Goal: Task Accomplishment & Management: Manage account settings

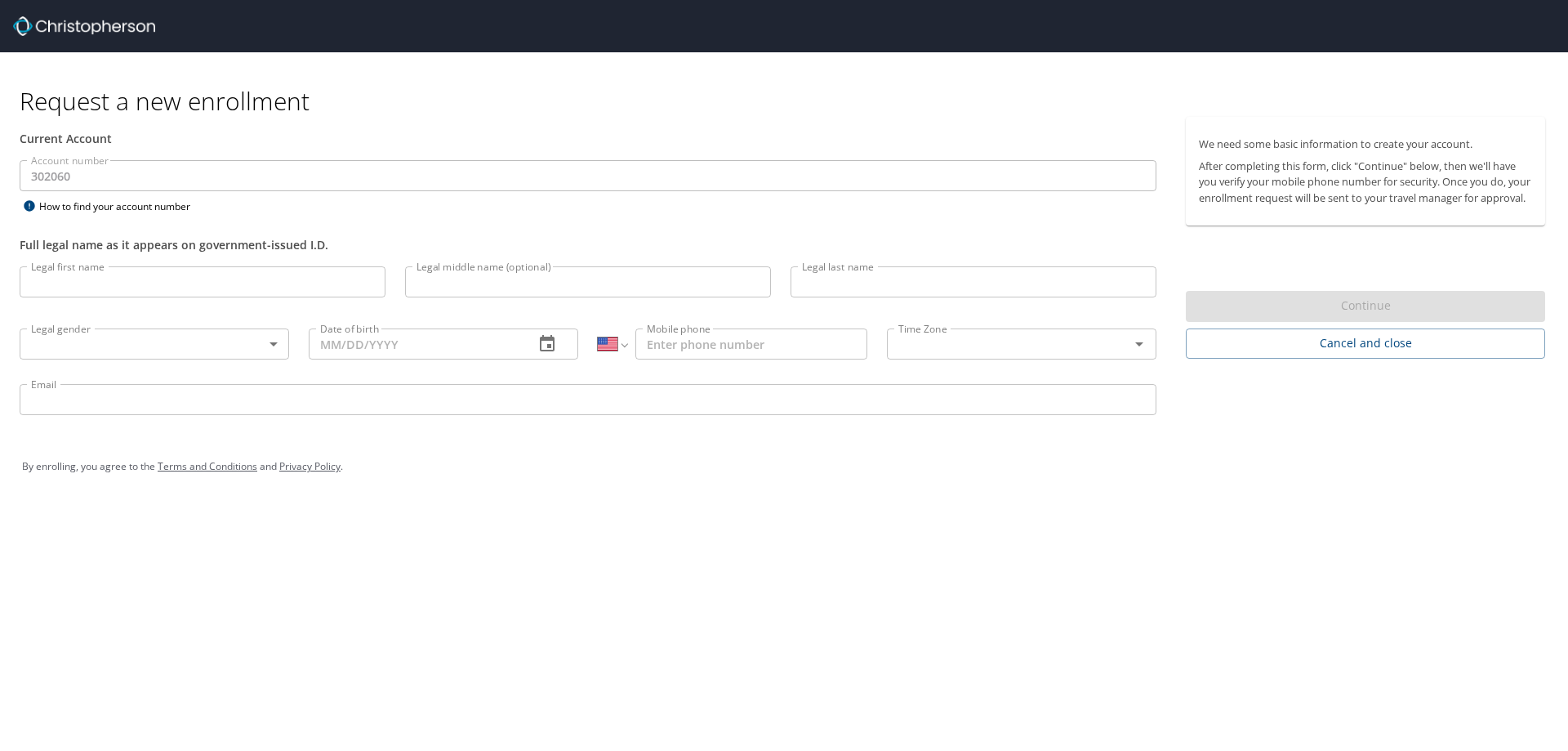
select select "US"
click at [256, 277] on input "Legal first name" at bounding box center [202, 282] width 366 height 31
type input "[PERSON_NAME]"
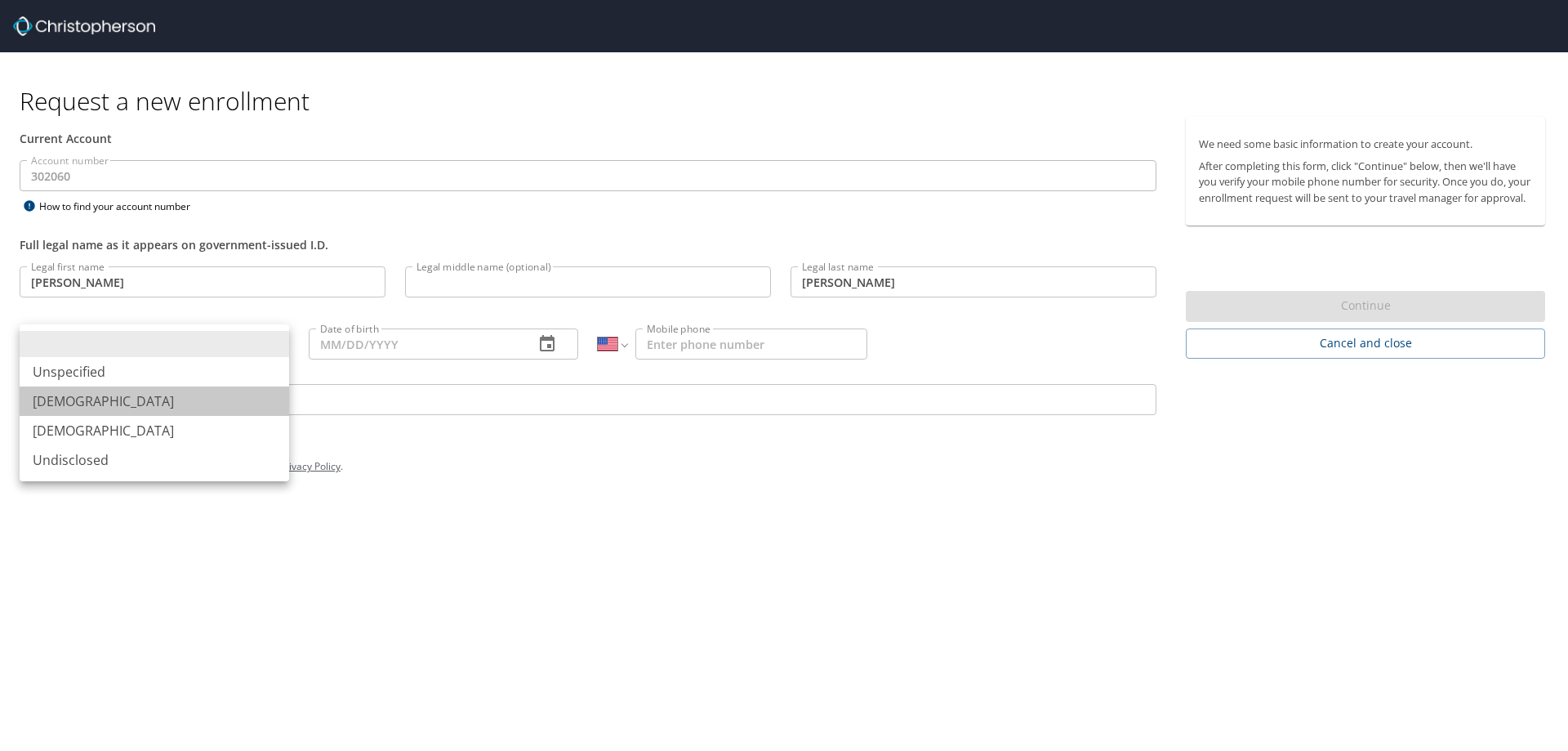
click at [128, 402] on li "[DEMOGRAPHIC_DATA]" at bounding box center [154, 401] width 270 height 29
type input "[DEMOGRAPHIC_DATA]"
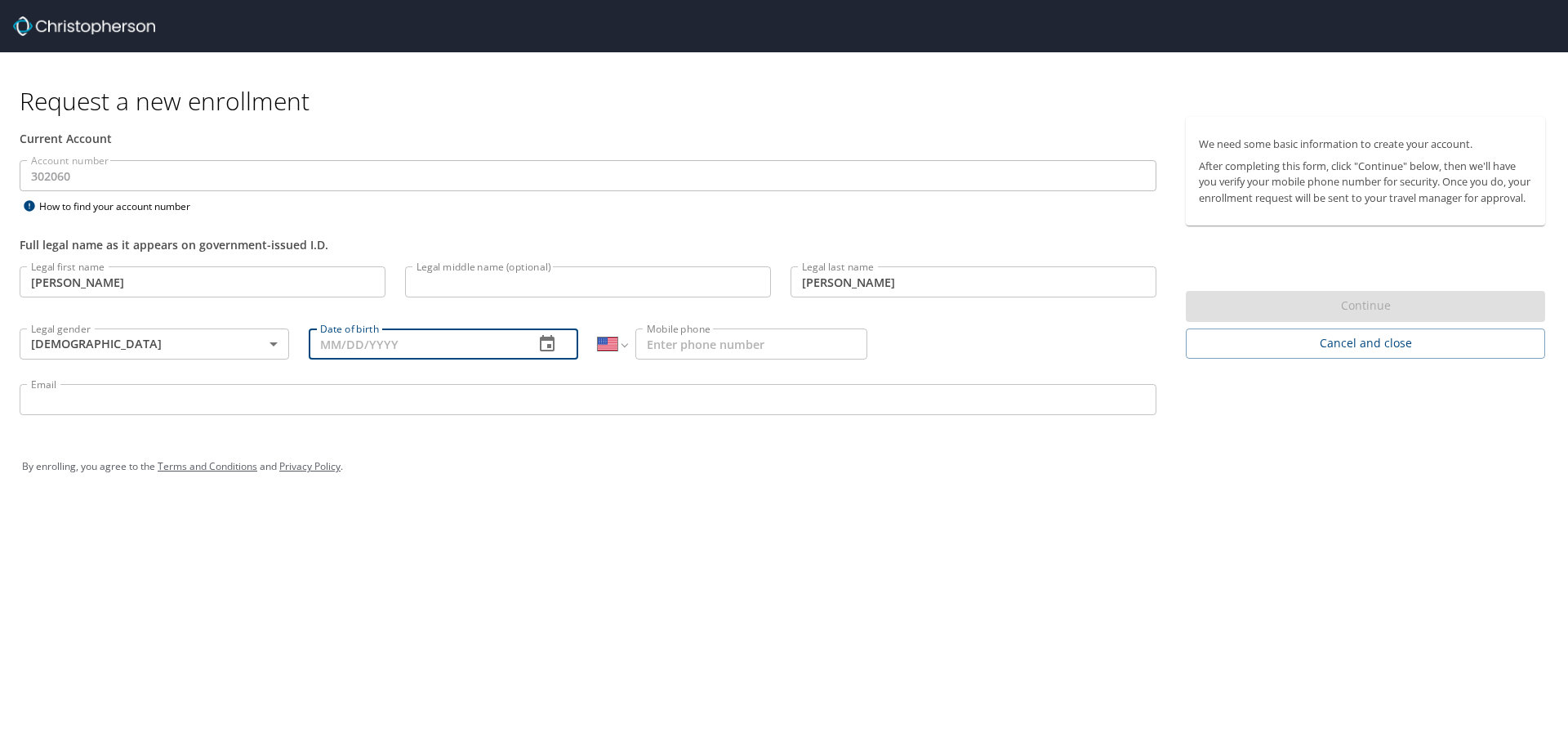
click at [502, 352] on input "Date of birth" at bounding box center [414, 344] width 212 height 31
click at [356, 344] on input "09/23/1976" at bounding box center [414, 344] width 212 height 31
click at [387, 344] on input "09/26/1976" at bounding box center [414, 344] width 212 height 31
type input "09/26/1973"
click at [349, 396] on input "Email" at bounding box center [588, 399] width 1137 height 31
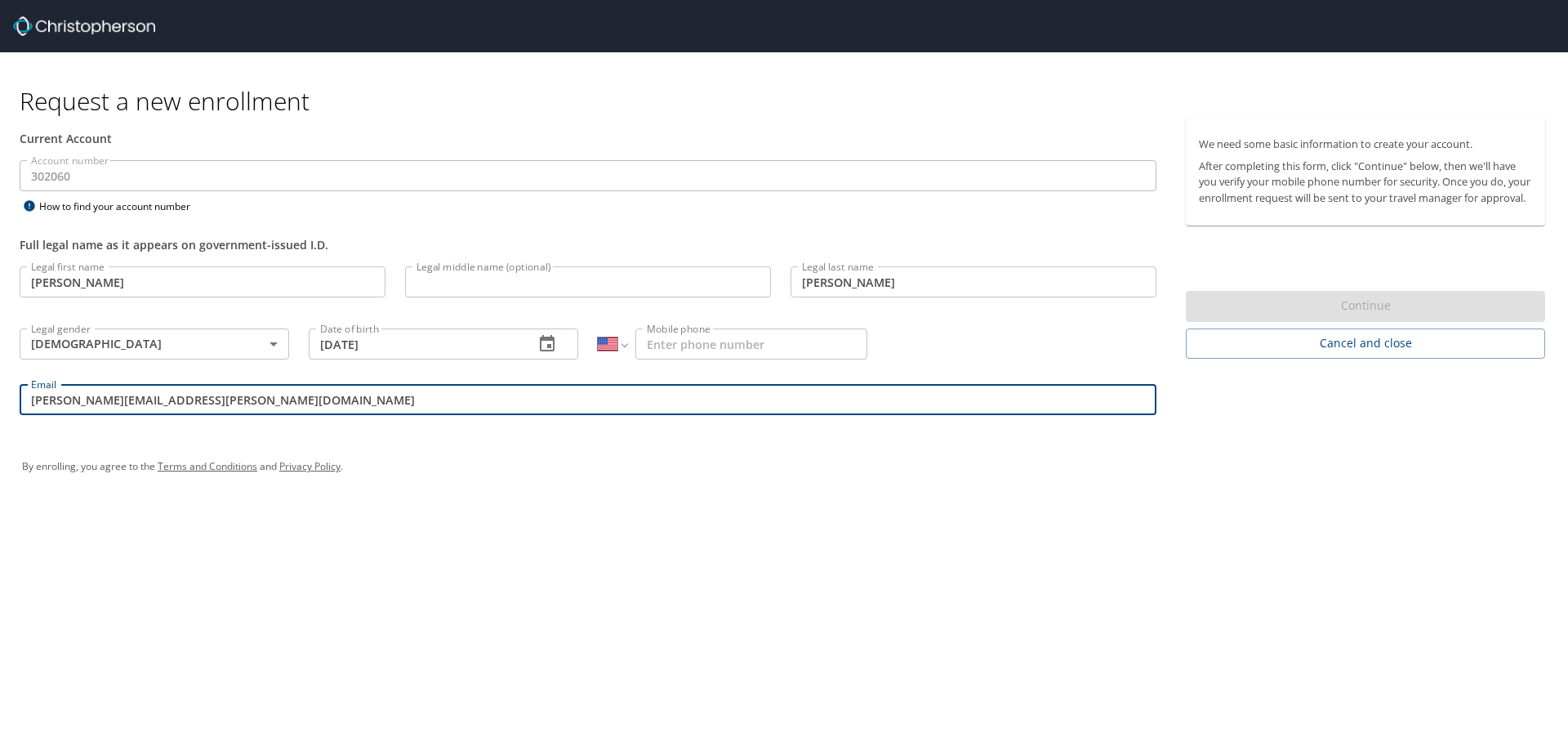
type input "raymond.daponte@apiglobalsolutions.com"
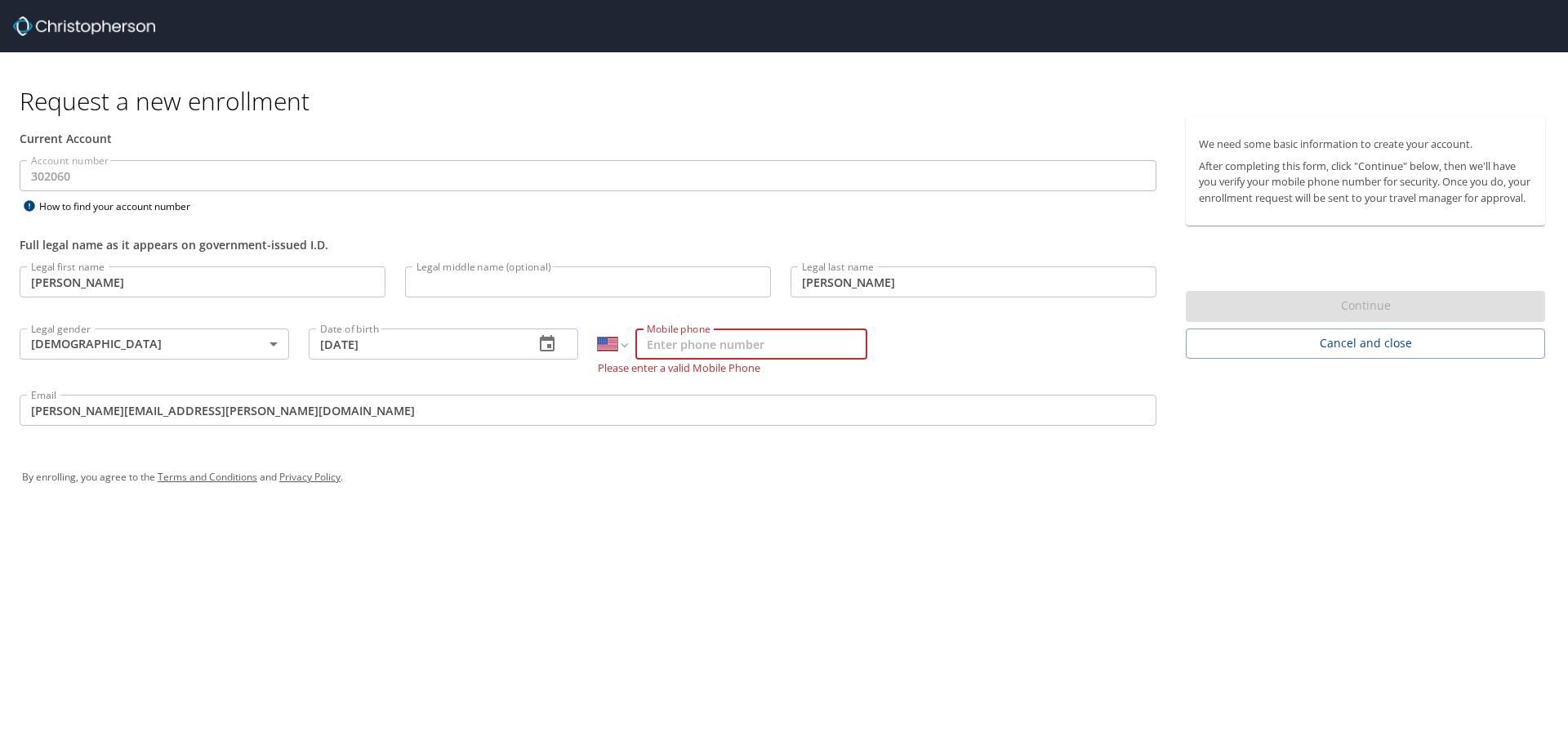
paste input "(516) 492-8940"
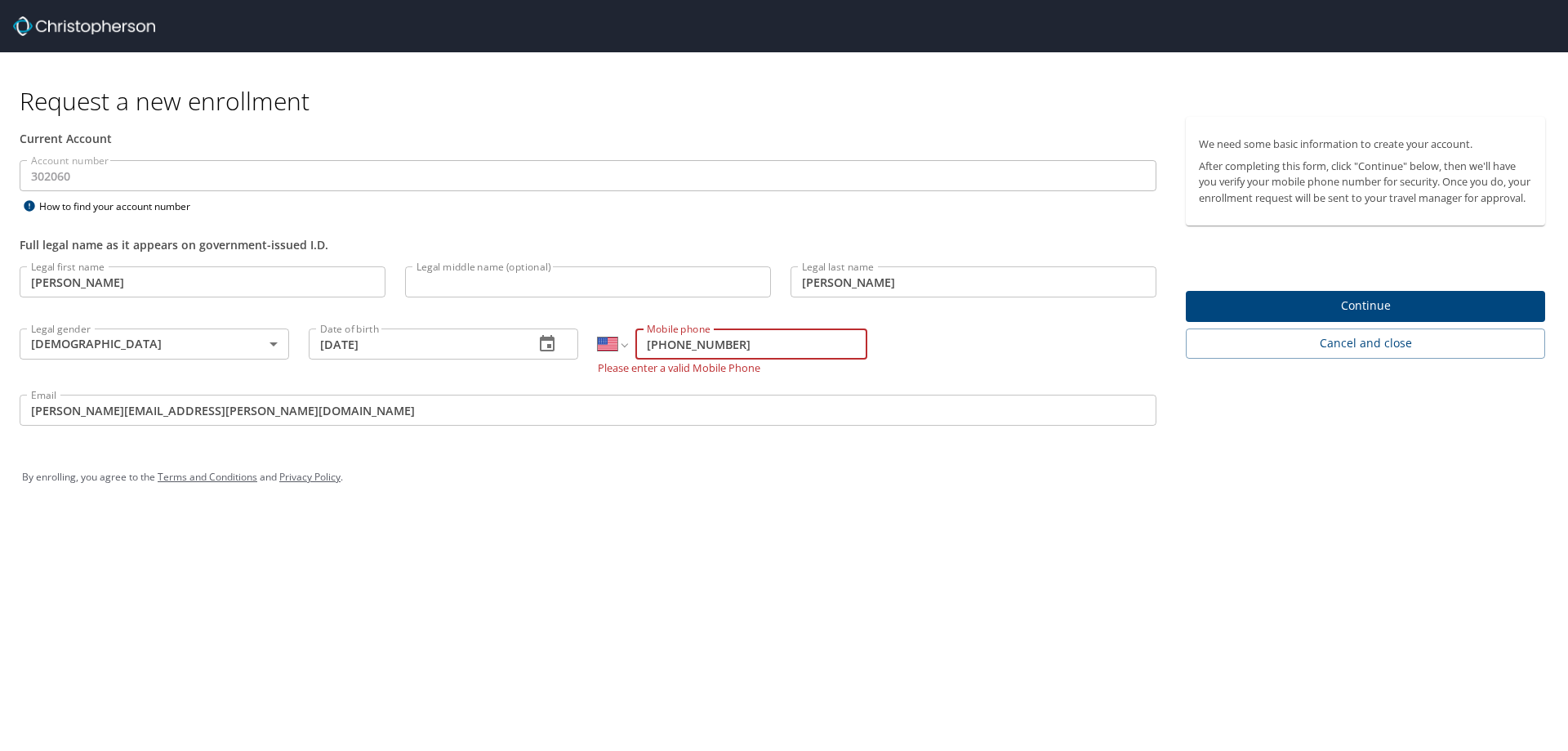
type input "(516) 492-8940"
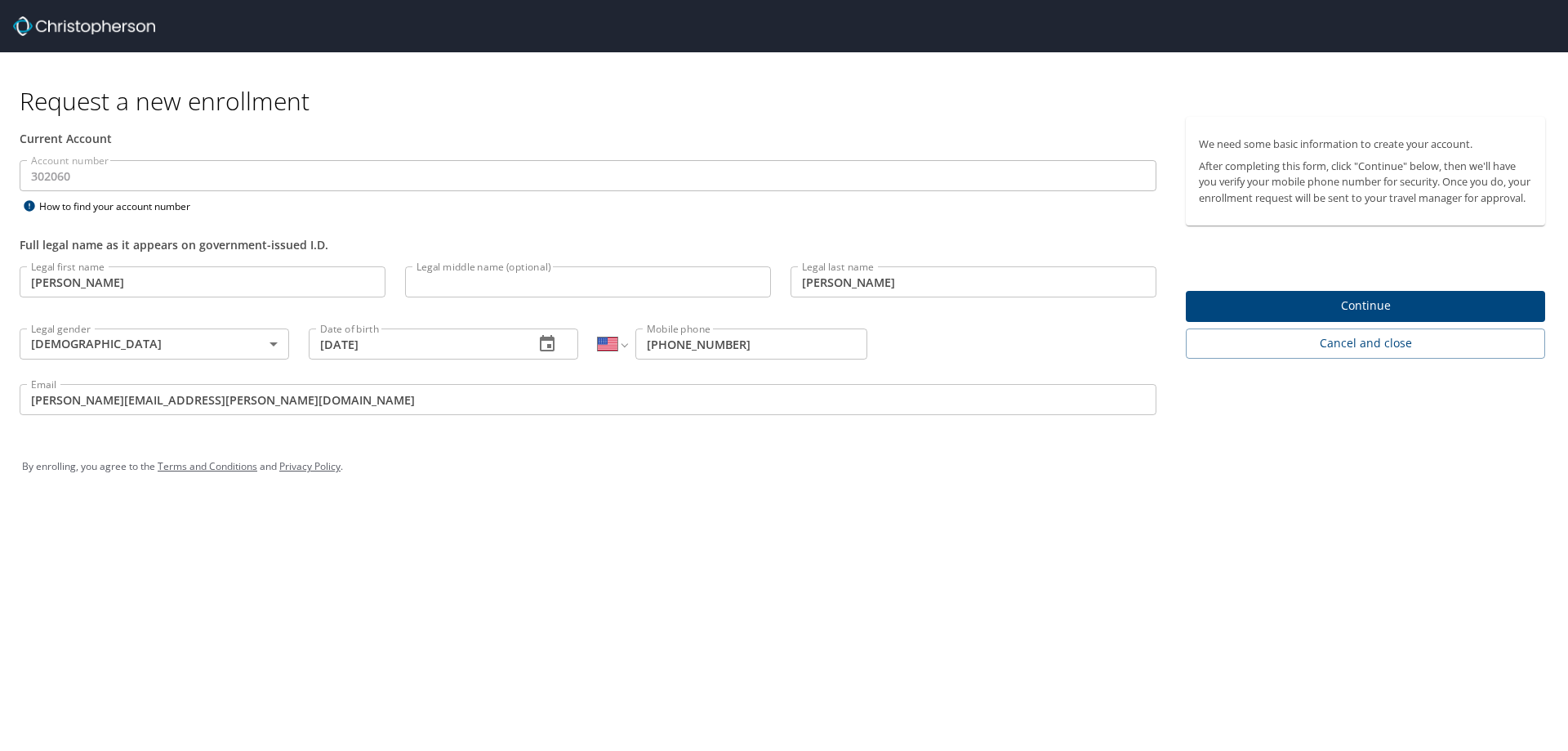
click at [756, 477] on div "By enrolling, you agree to the Terms and Conditions and Privacy Policy ." at bounding box center [784, 466] width 1524 height 40
click at [1290, 316] on span "Continue" at bounding box center [1365, 306] width 333 height 20
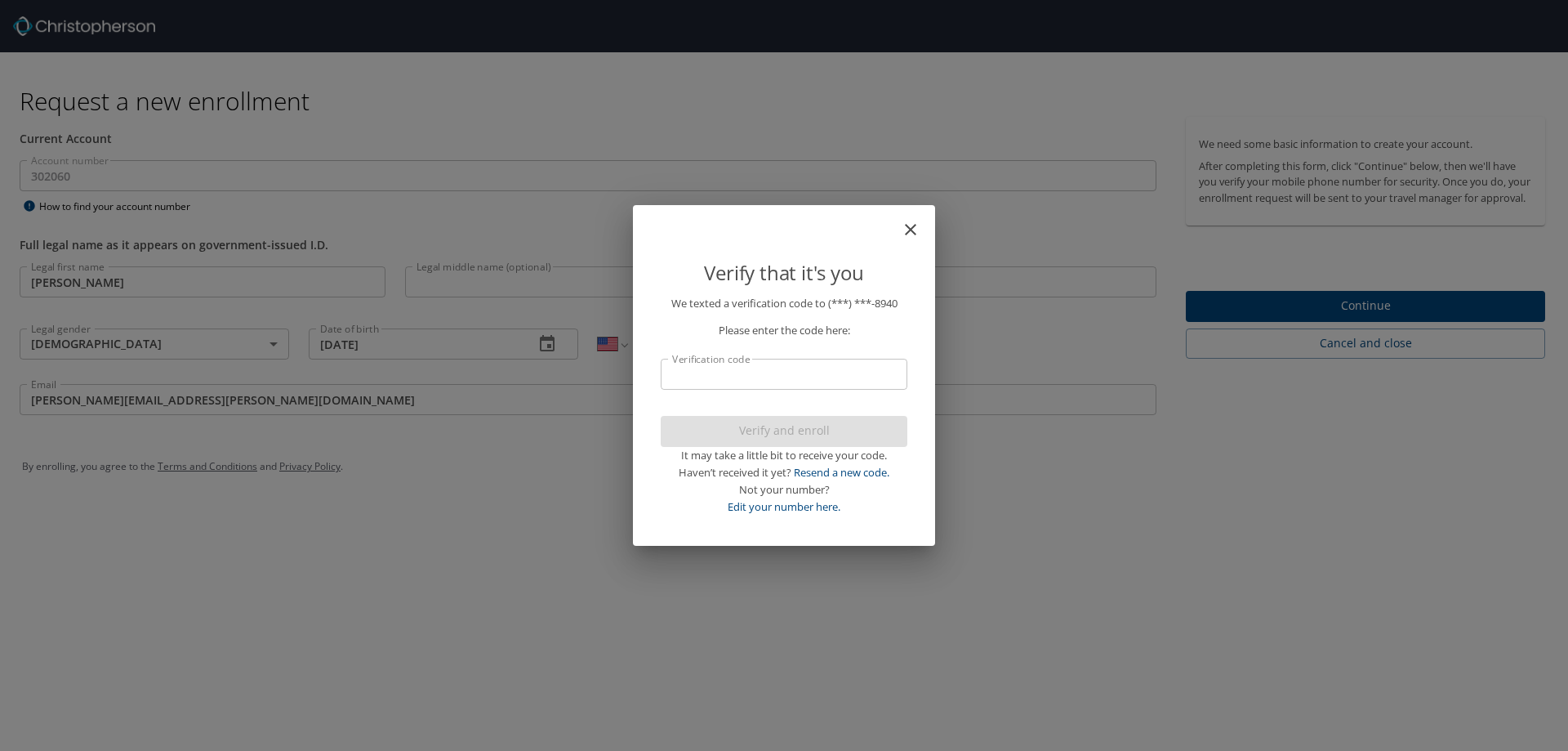
click at [773, 386] on input "Verification code" at bounding box center [784, 375] width 247 height 31
click at [909, 225] on icon "close" at bounding box center [910, 229] width 19 height 19
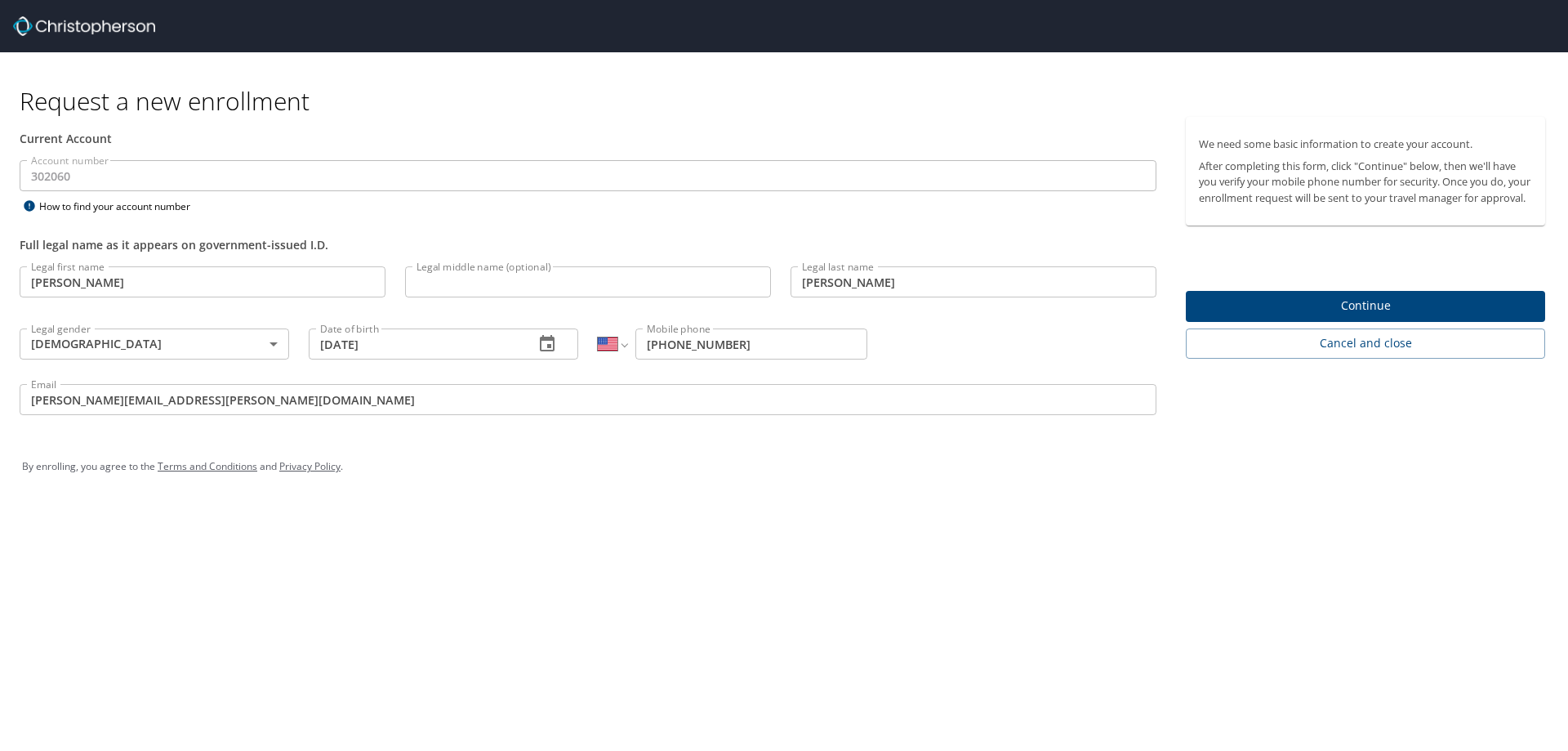
click at [756, 474] on div "By enrolling, you agree to the Terms and Conditions and Privacy Policy ." at bounding box center [784, 466] width 1524 height 40
click at [764, 337] on input "(516) 492-8940" at bounding box center [751, 344] width 232 height 31
click at [175, 284] on input "Raymond" at bounding box center [202, 282] width 366 height 31
type input "Kristine"
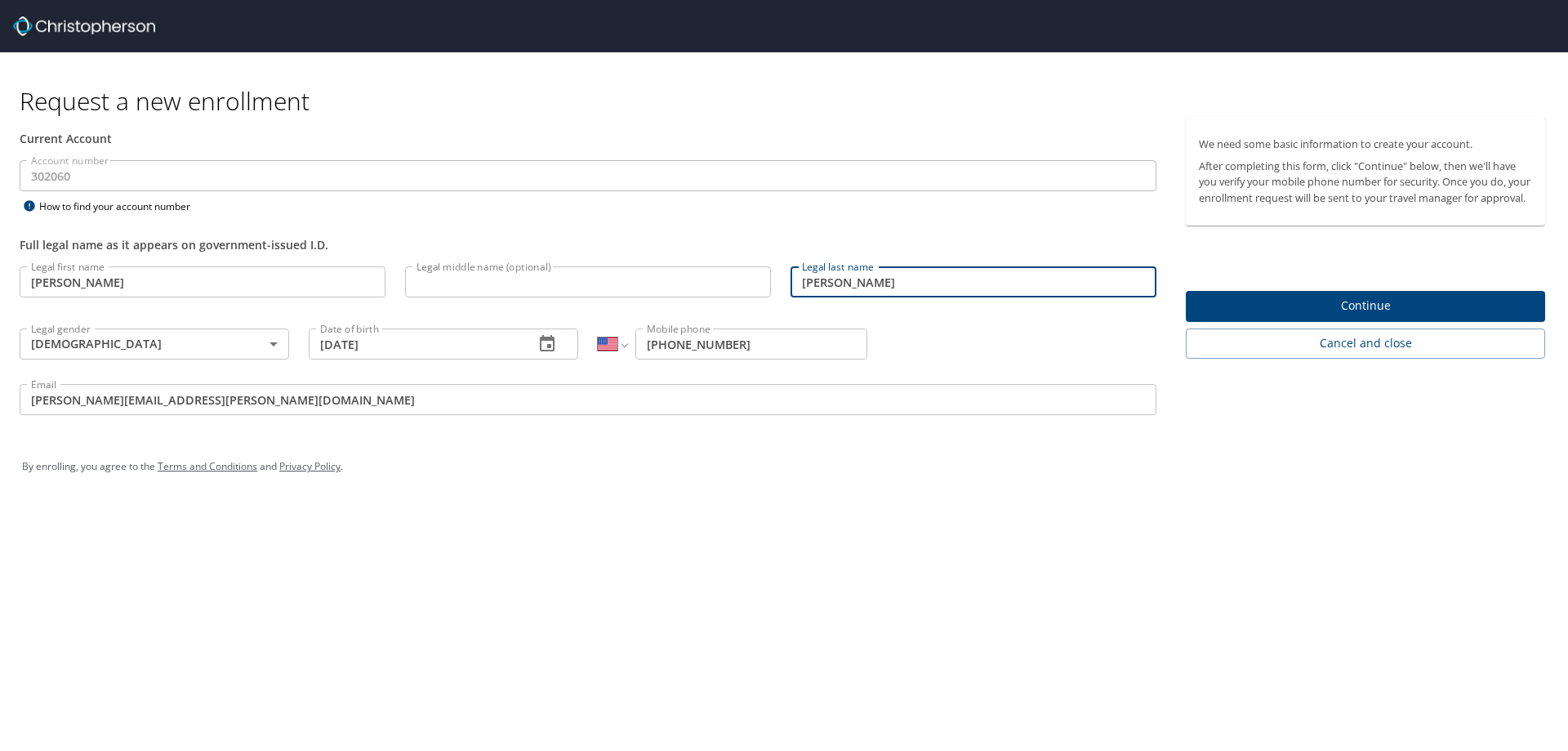
type input "Herbach"
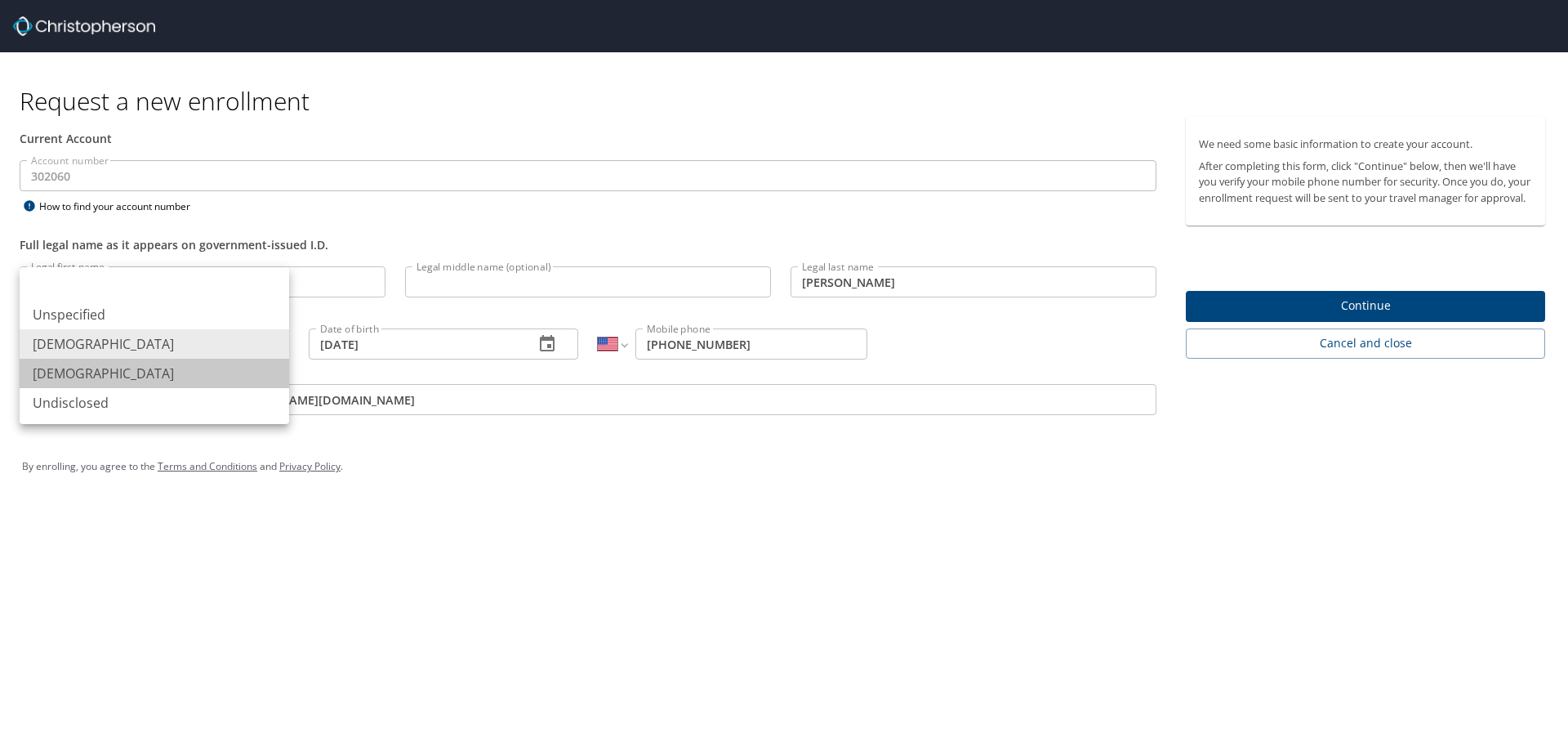
click at [97, 373] on li "Female" at bounding box center [154, 374] width 270 height 29
type input "Female"
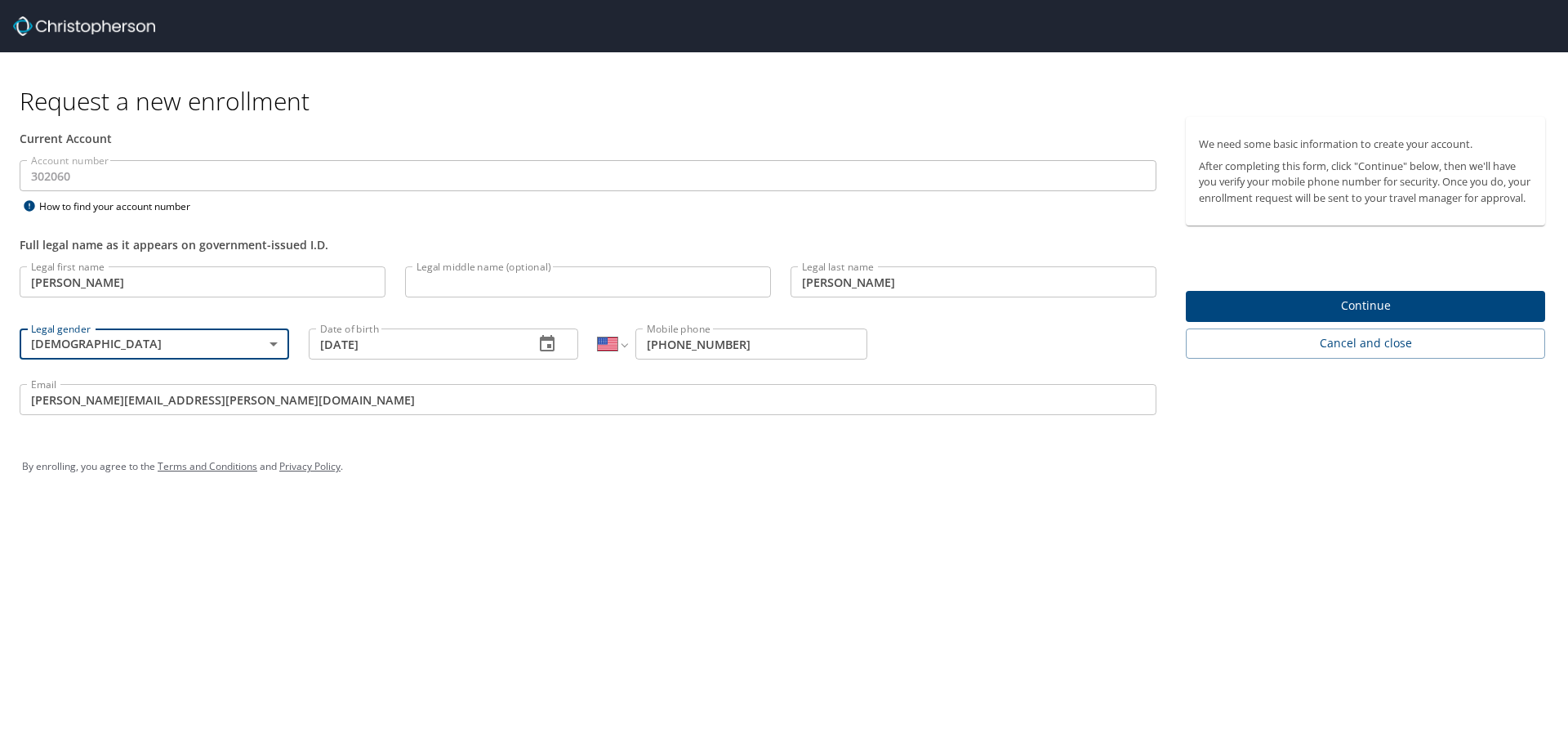
click at [330, 343] on input "09/26/1973" at bounding box center [414, 344] width 212 height 31
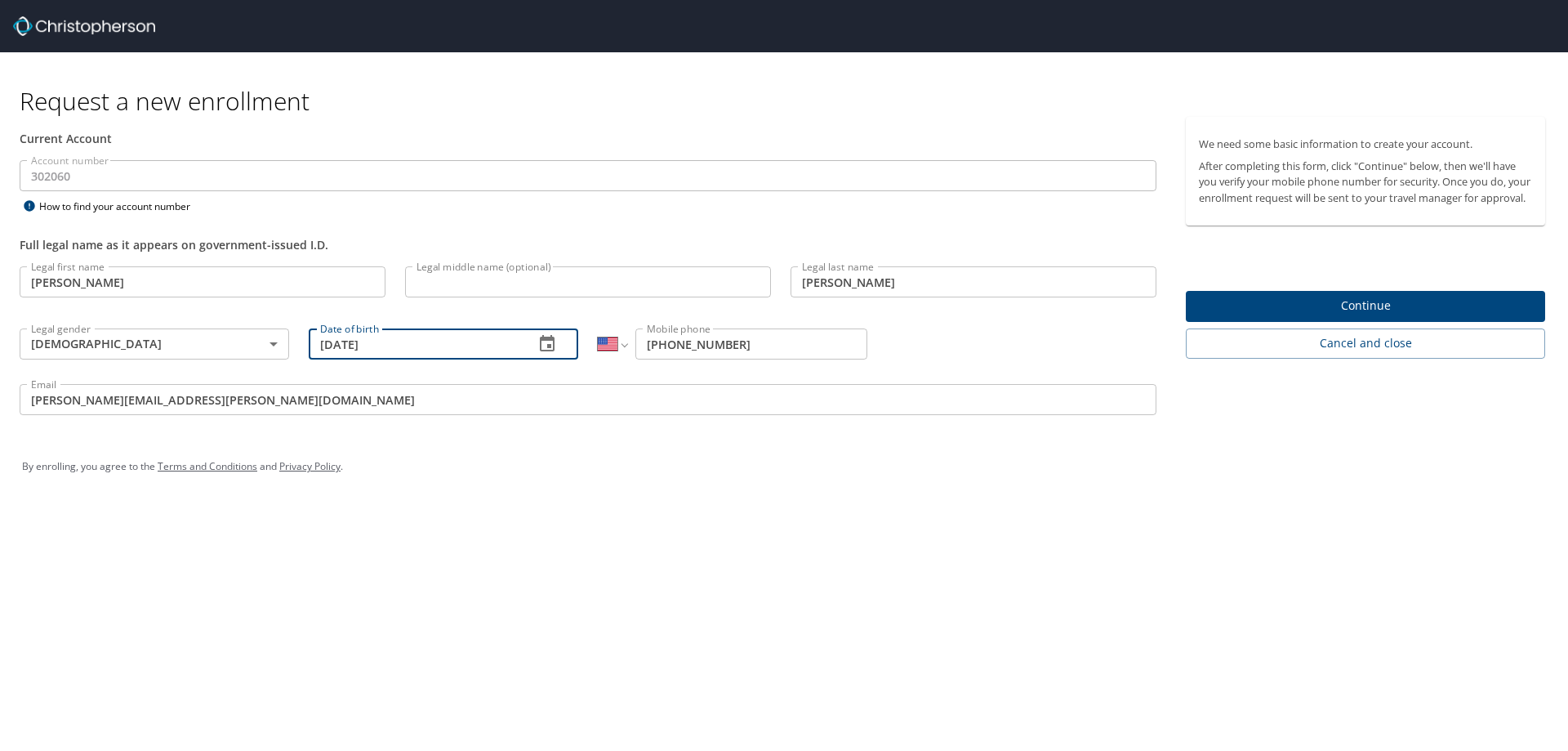
drag, startPoint x: 381, startPoint y: 342, endPoint x: 205, endPoint y: 342, distance: 176.0
click at [205, 342] on div "Legal first name Kristine Legal first name Legal middle name (optional) Legal m…" at bounding box center [588, 342] width 1157 height 174
type input "03/17/1988"
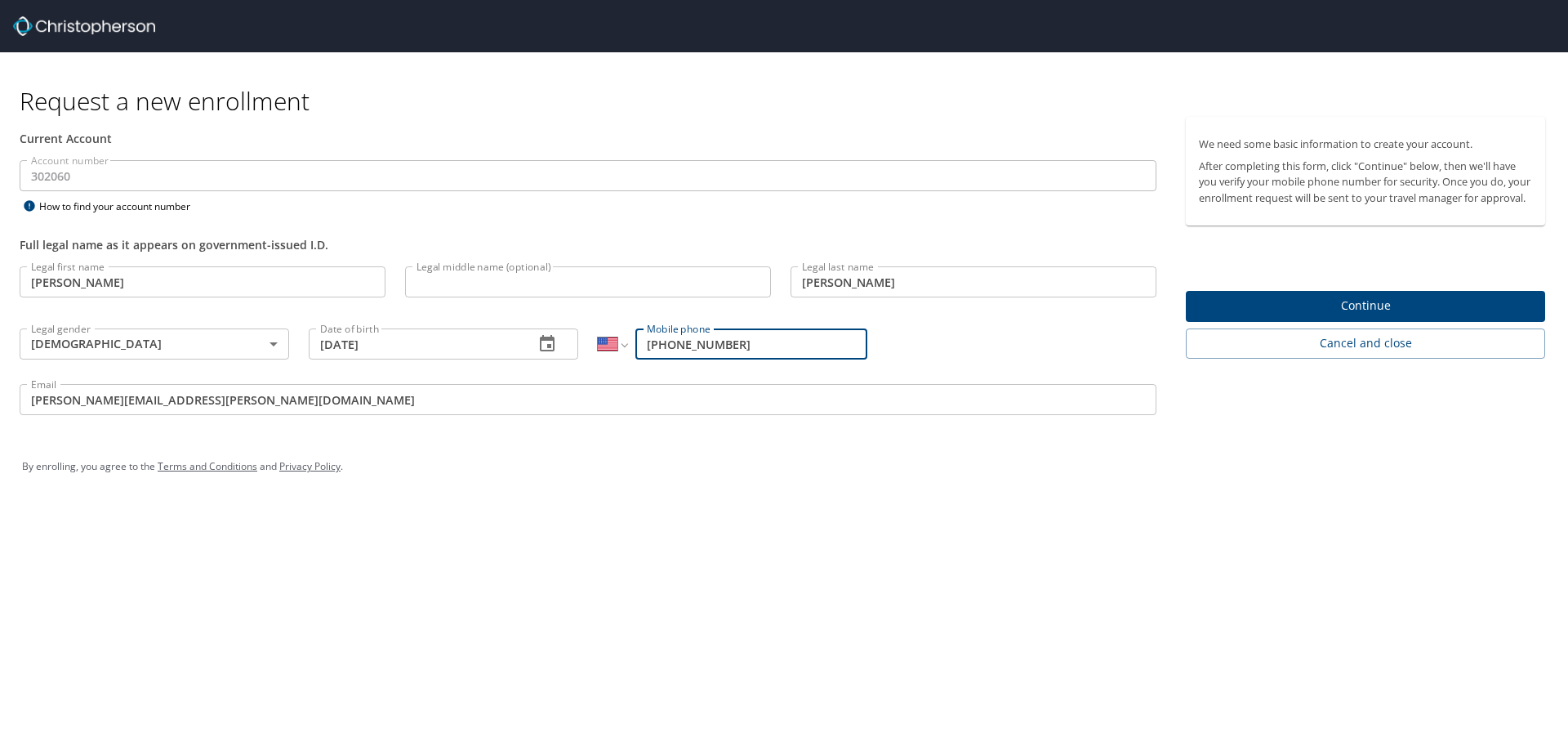
type input "(516) 521-3658"
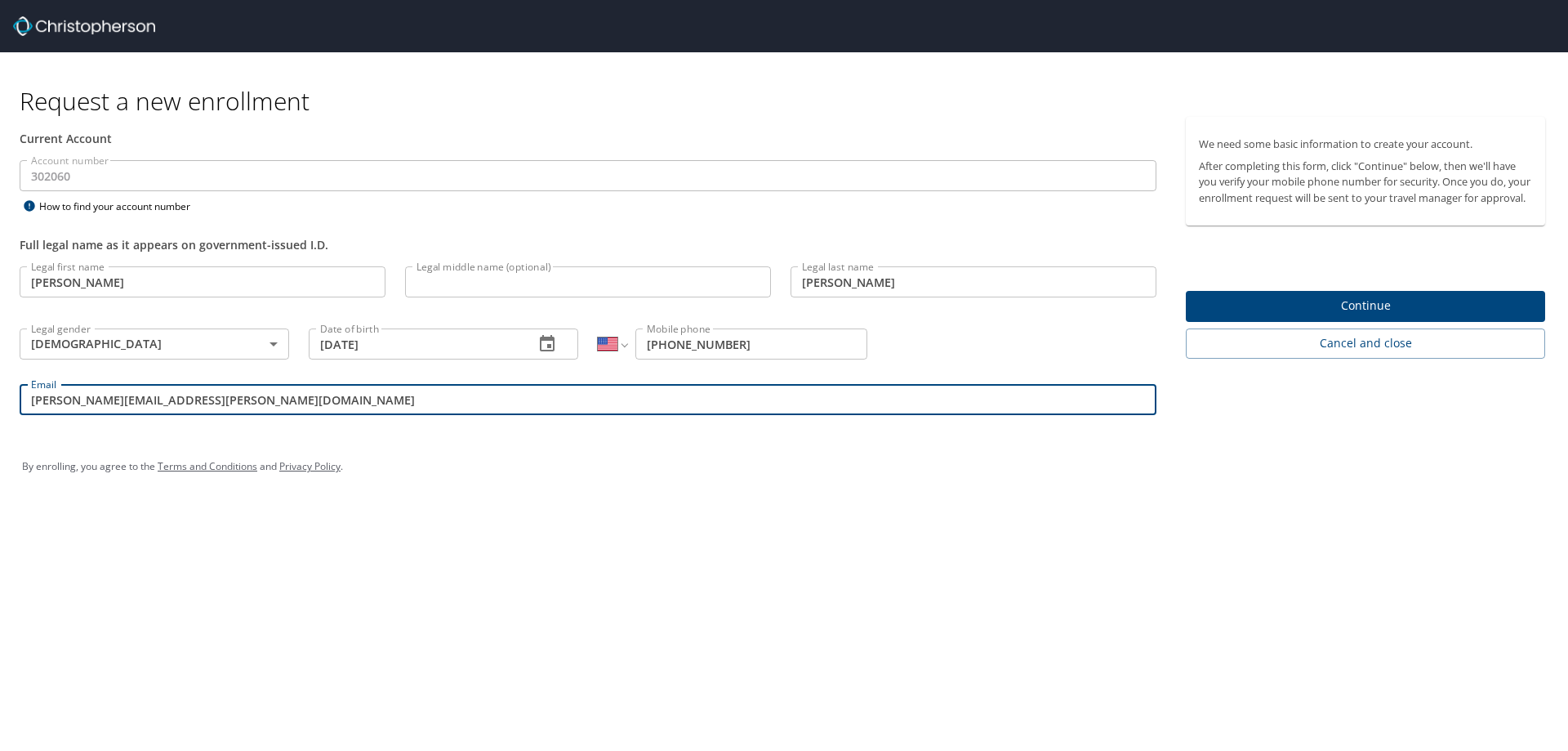
type input "kristine.herbach@apiglobalsolutions.com"
click at [1406, 316] on span "Continue" at bounding box center [1365, 306] width 333 height 20
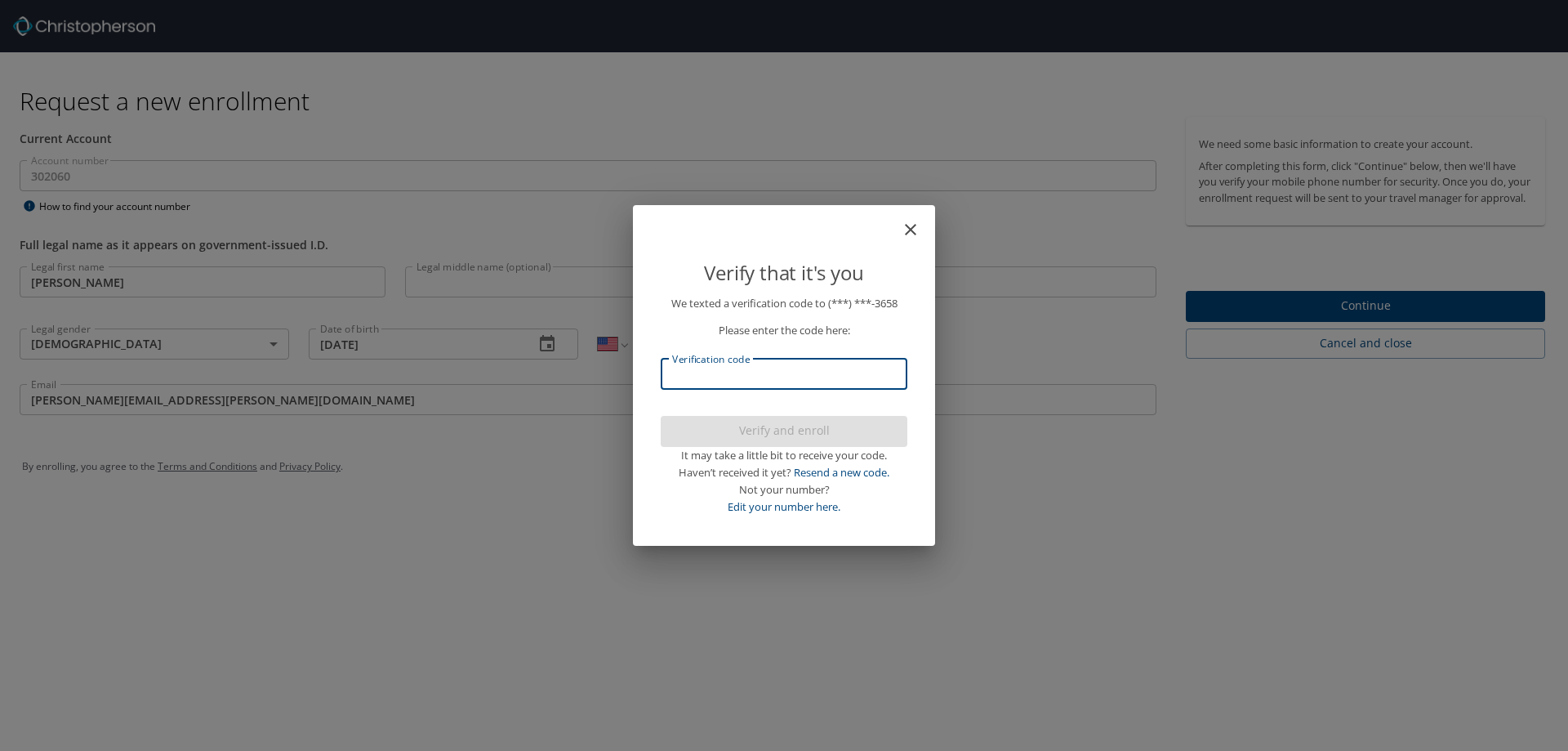
click at [858, 374] on input "Verification code" at bounding box center [784, 375] width 247 height 31
type input "458282"
click at [821, 432] on span "Verify and enroll" at bounding box center [784, 431] width 220 height 20
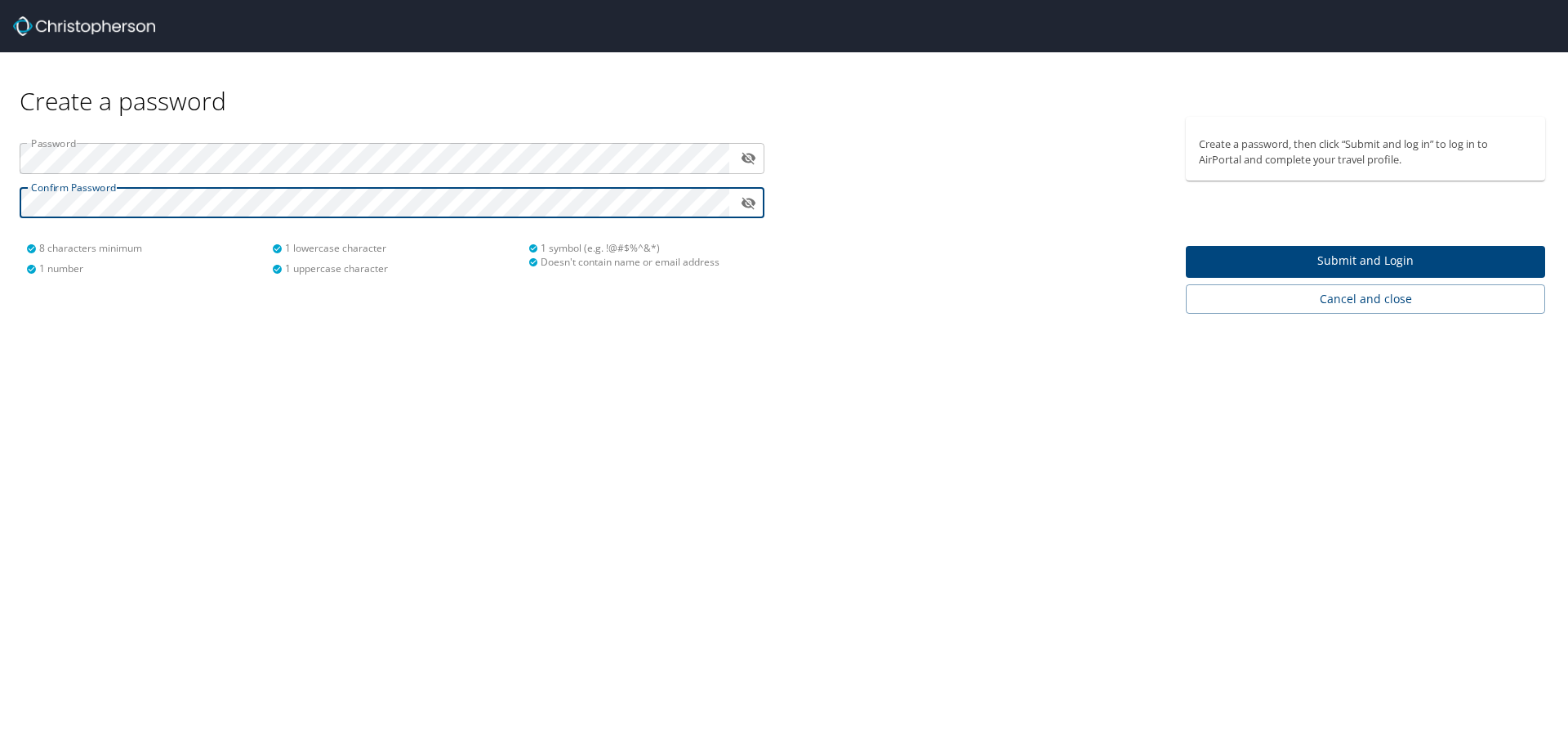
click at [665, 536] on div "Create a password Password ​ Confirm Password ​ 8 characters minimum 1 number 1…" at bounding box center [784, 376] width 1568 height 751
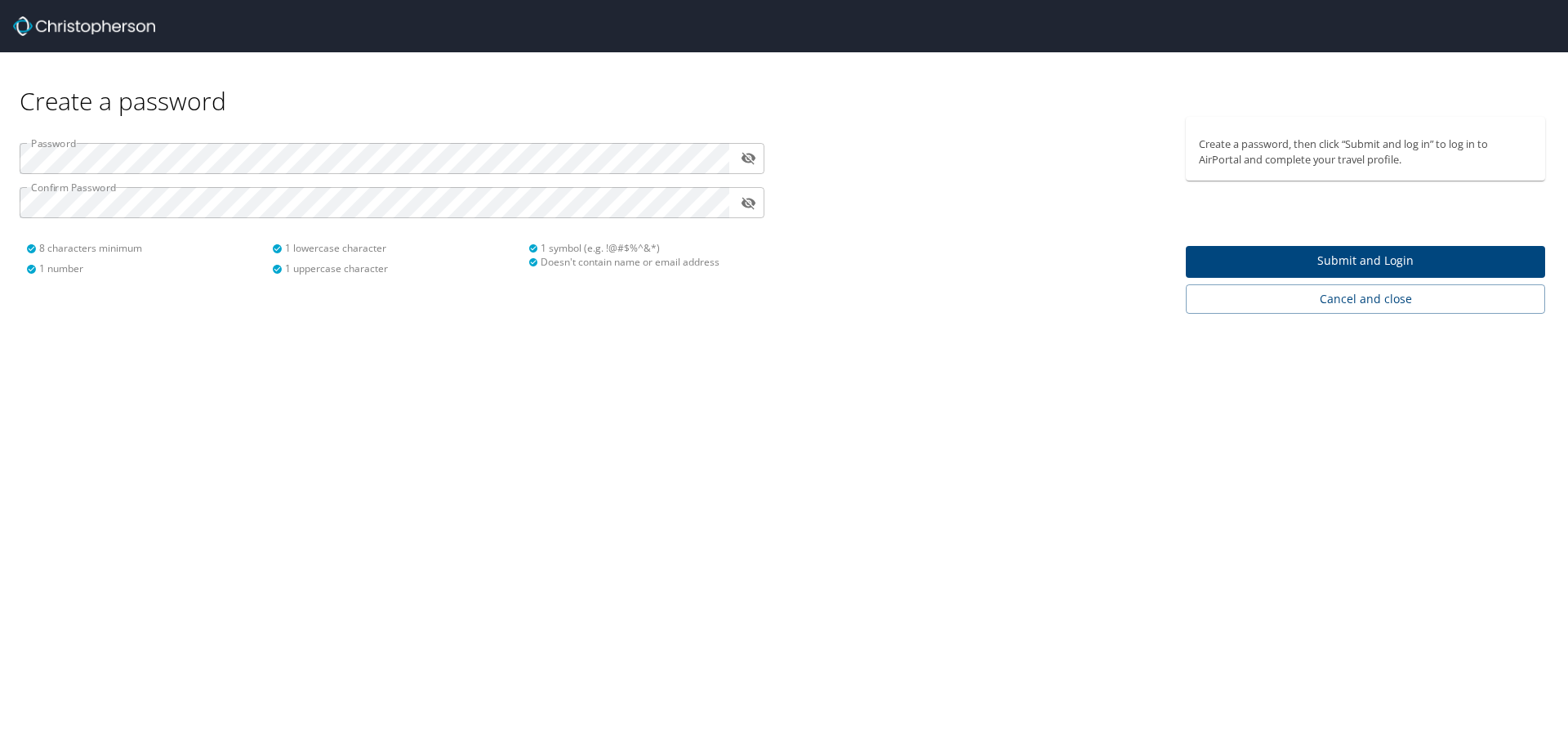
click at [1316, 270] on span "Submit and Login" at bounding box center [1365, 261] width 333 height 20
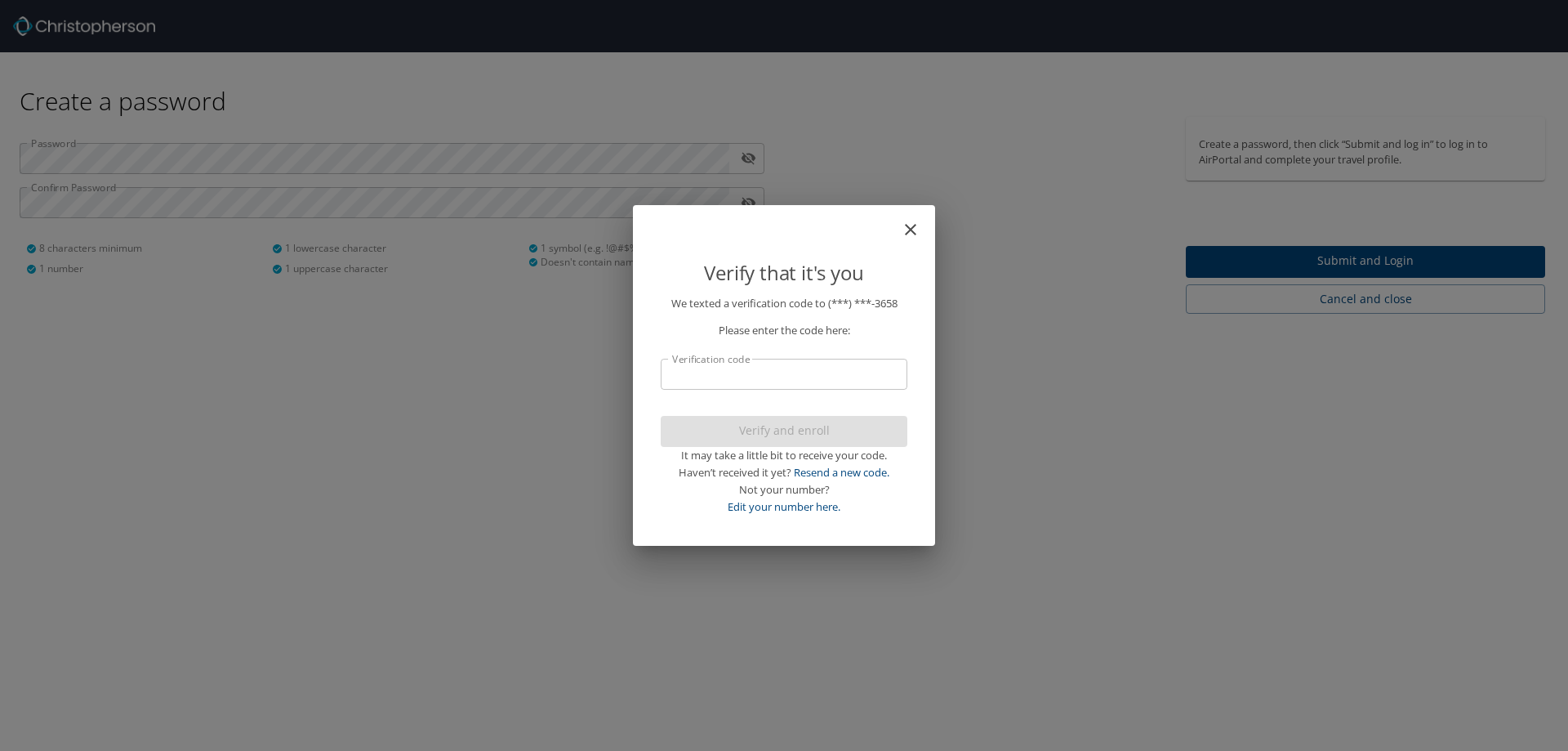
click at [835, 364] on input "Verification code" at bounding box center [784, 375] width 247 height 31
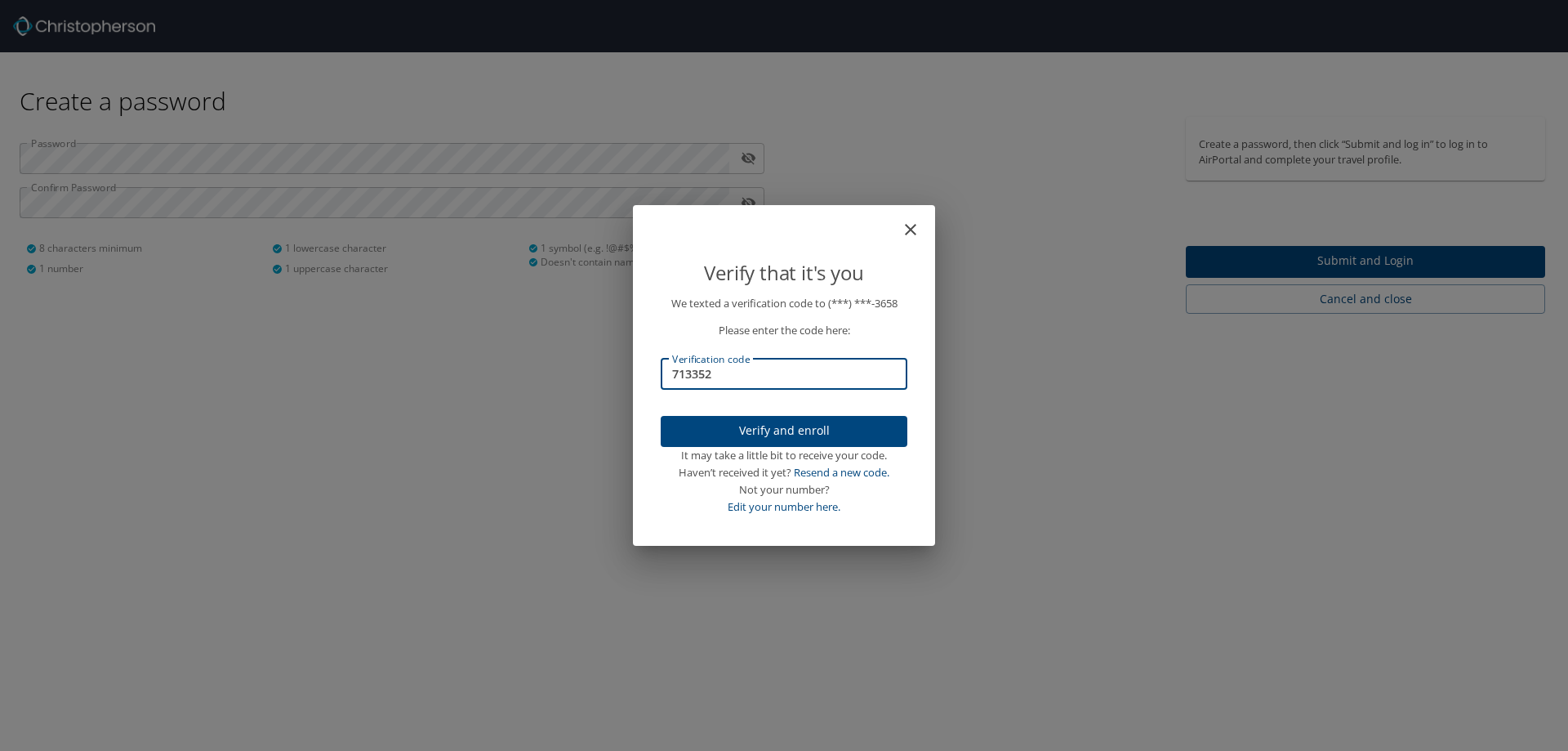
type input "713352"
click at [809, 432] on span "Verify and enroll" at bounding box center [784, 431] width 220 height 20
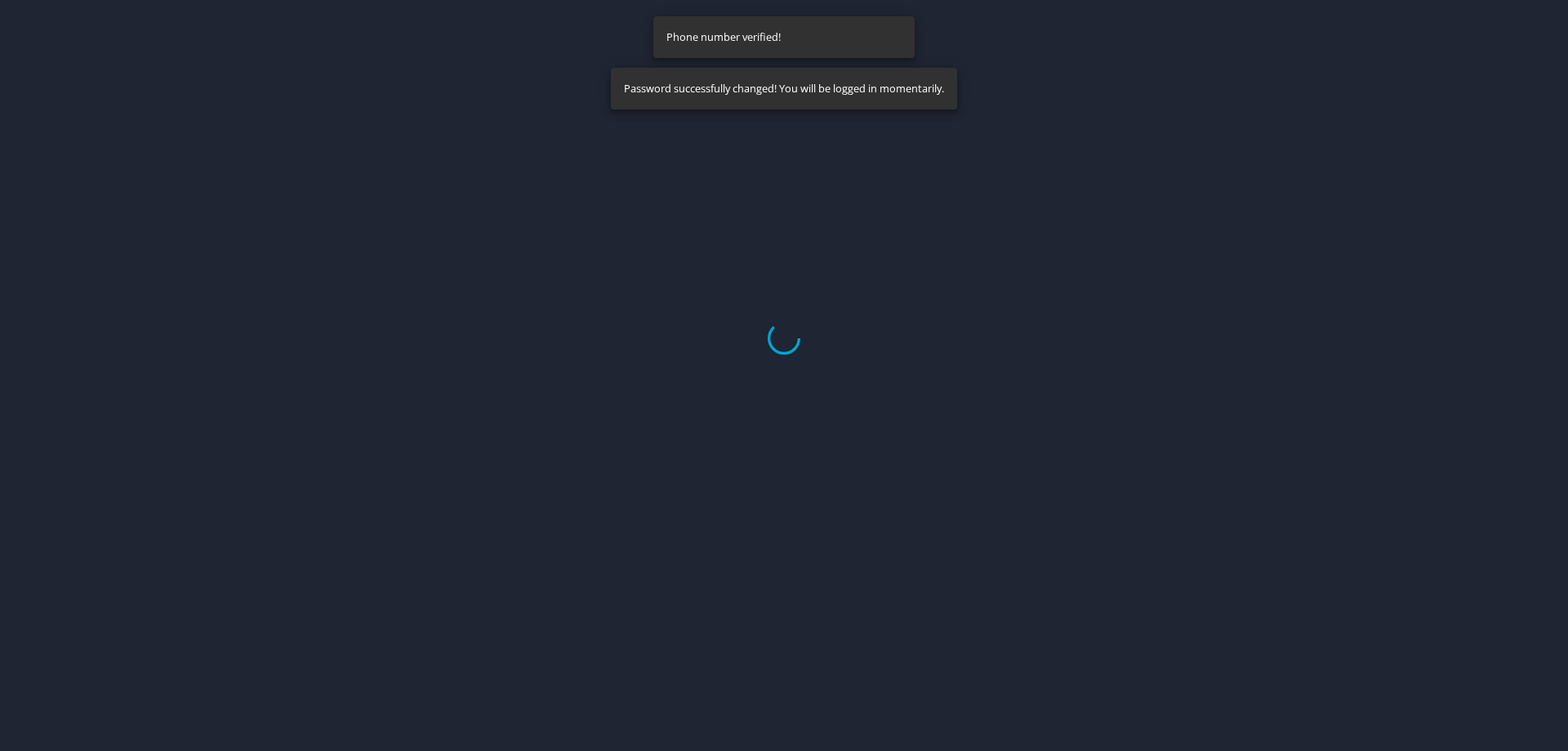
select select "US"
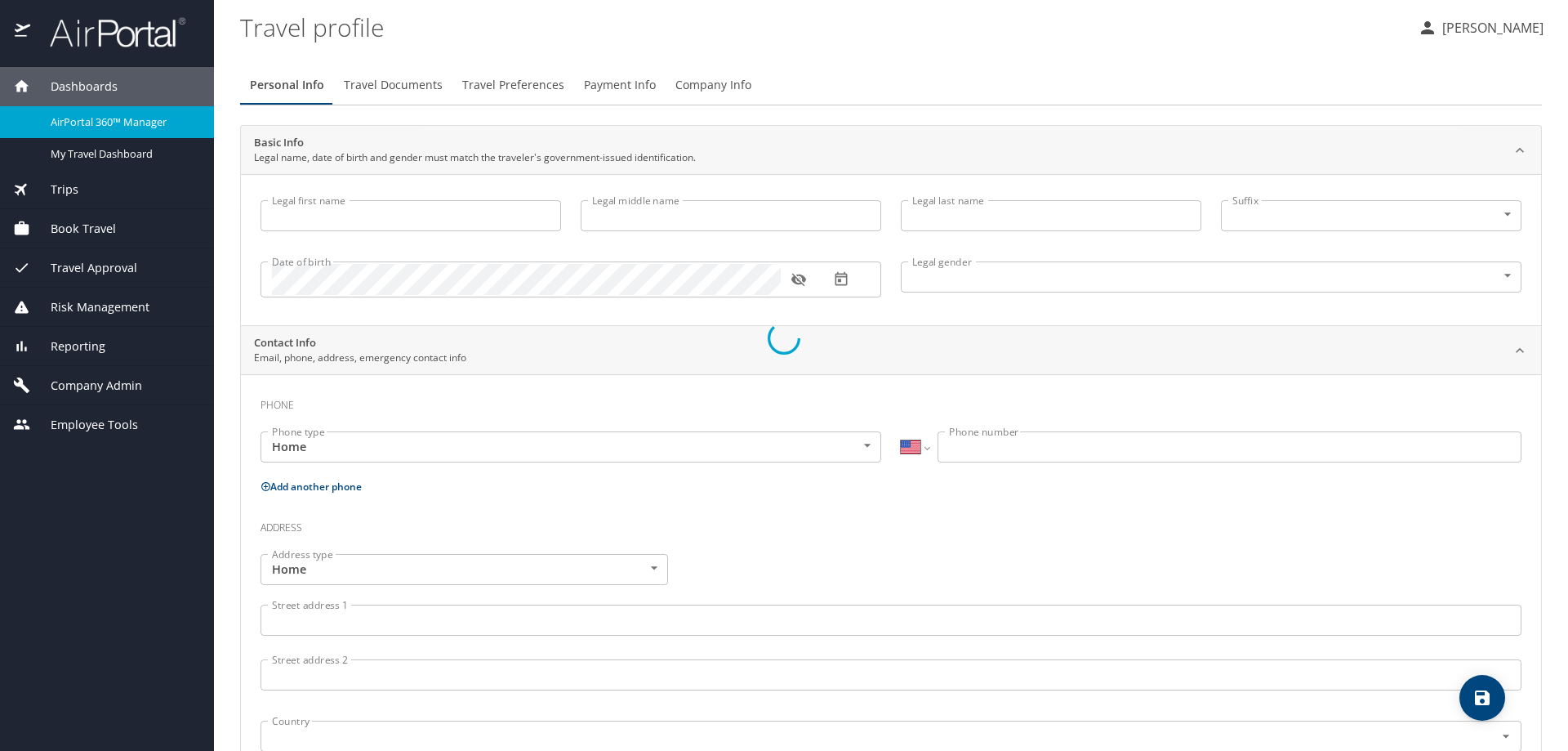
select select "US"
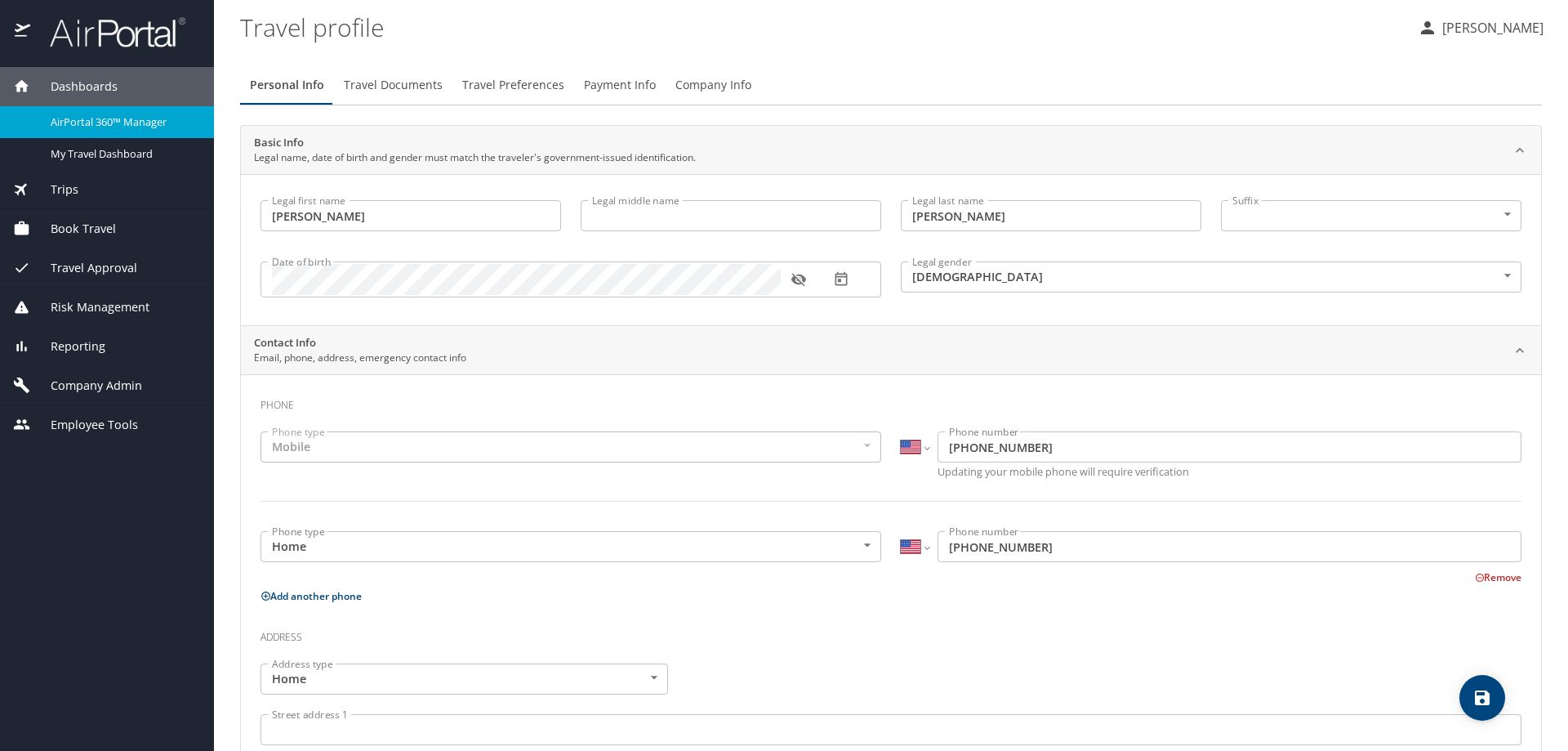
type input "Kristine"
type input "Herbach"
type input "Female"
click at [69, 269] on span "Travel Approval" at bounding box center [84, 268] width 107 height 18
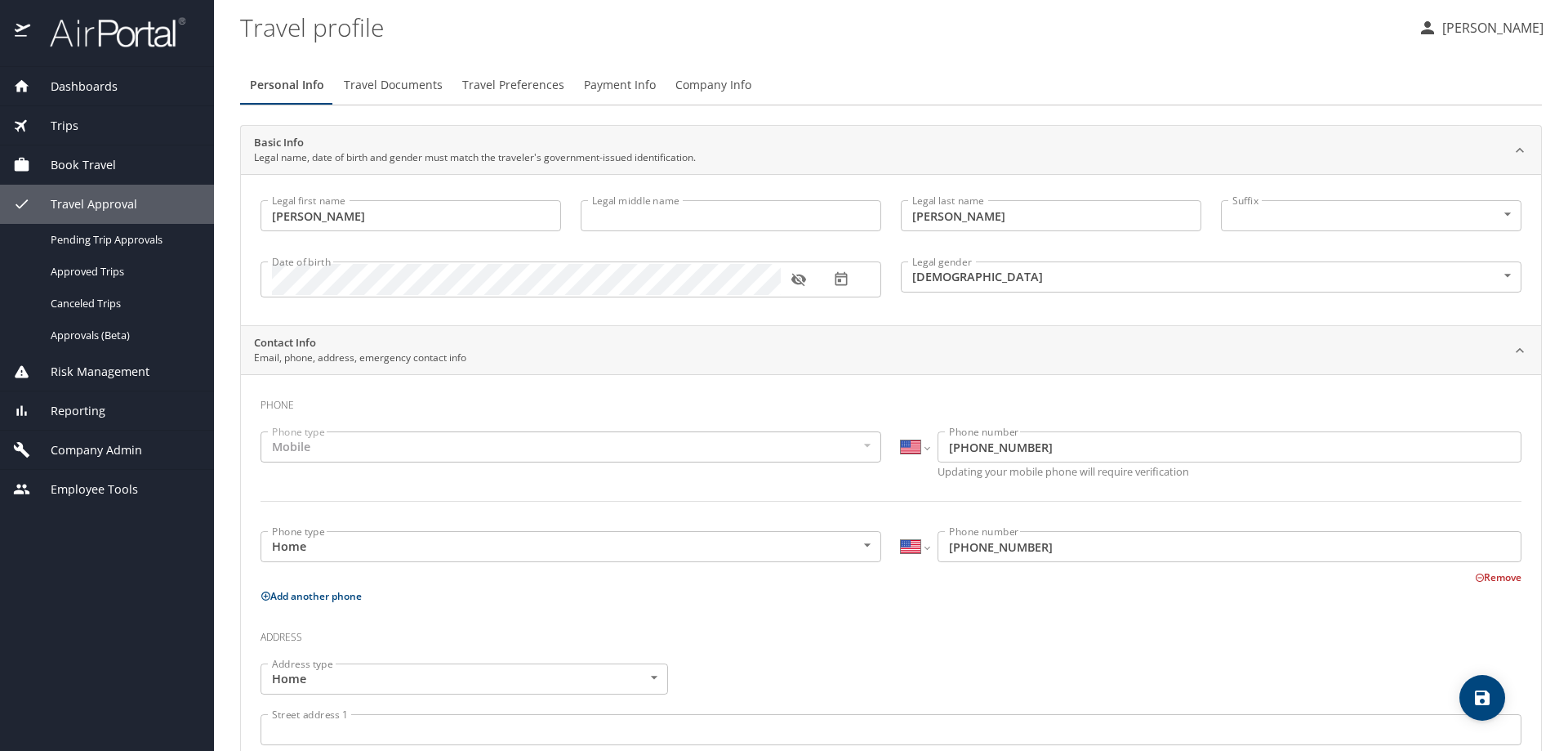
click at [71, 456] on span "Company Admin" at bounding box center [86, 450] width 112 height 18
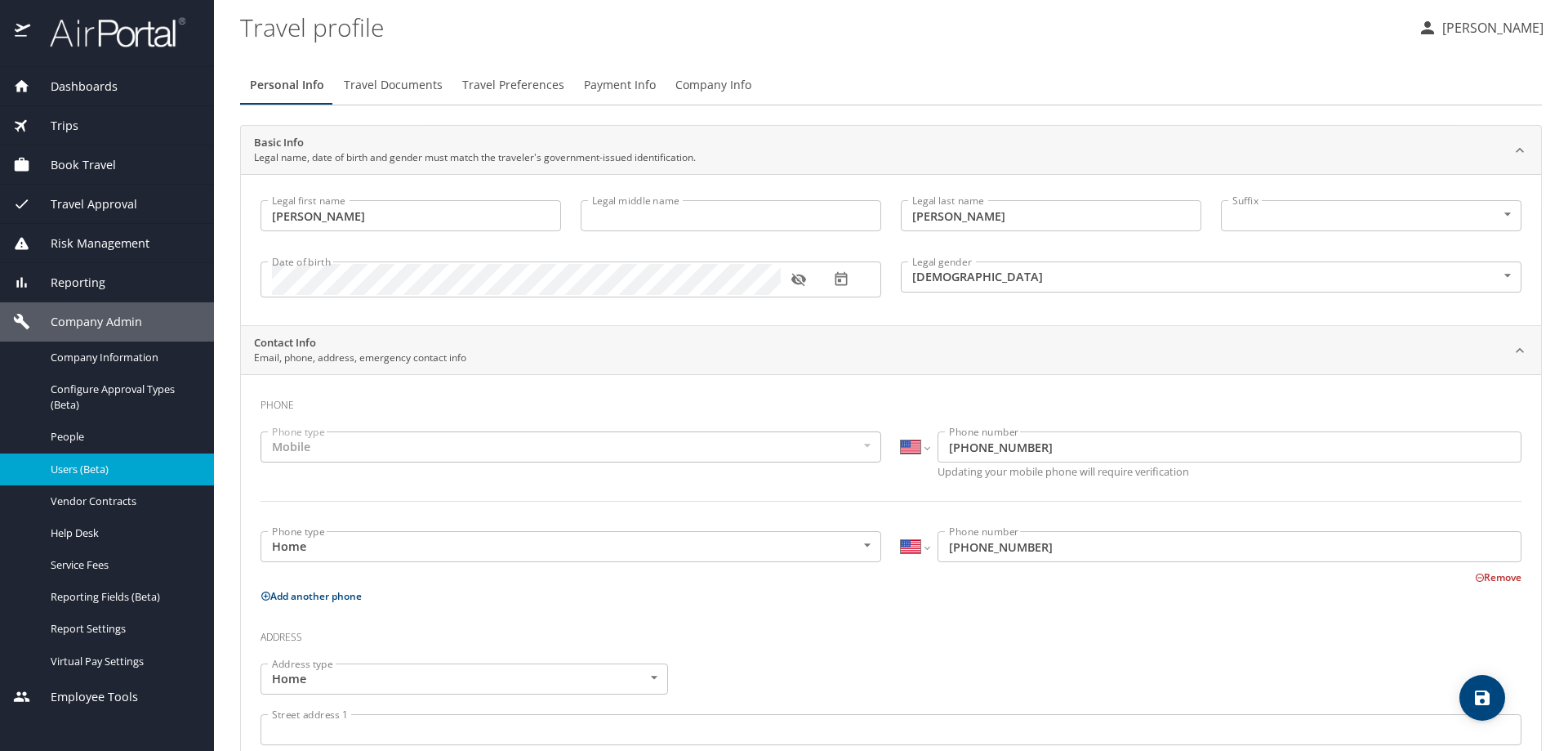
click at [71, 463] on span "Users (Beta)" at bounding box center [122, 469] width 144 height 16
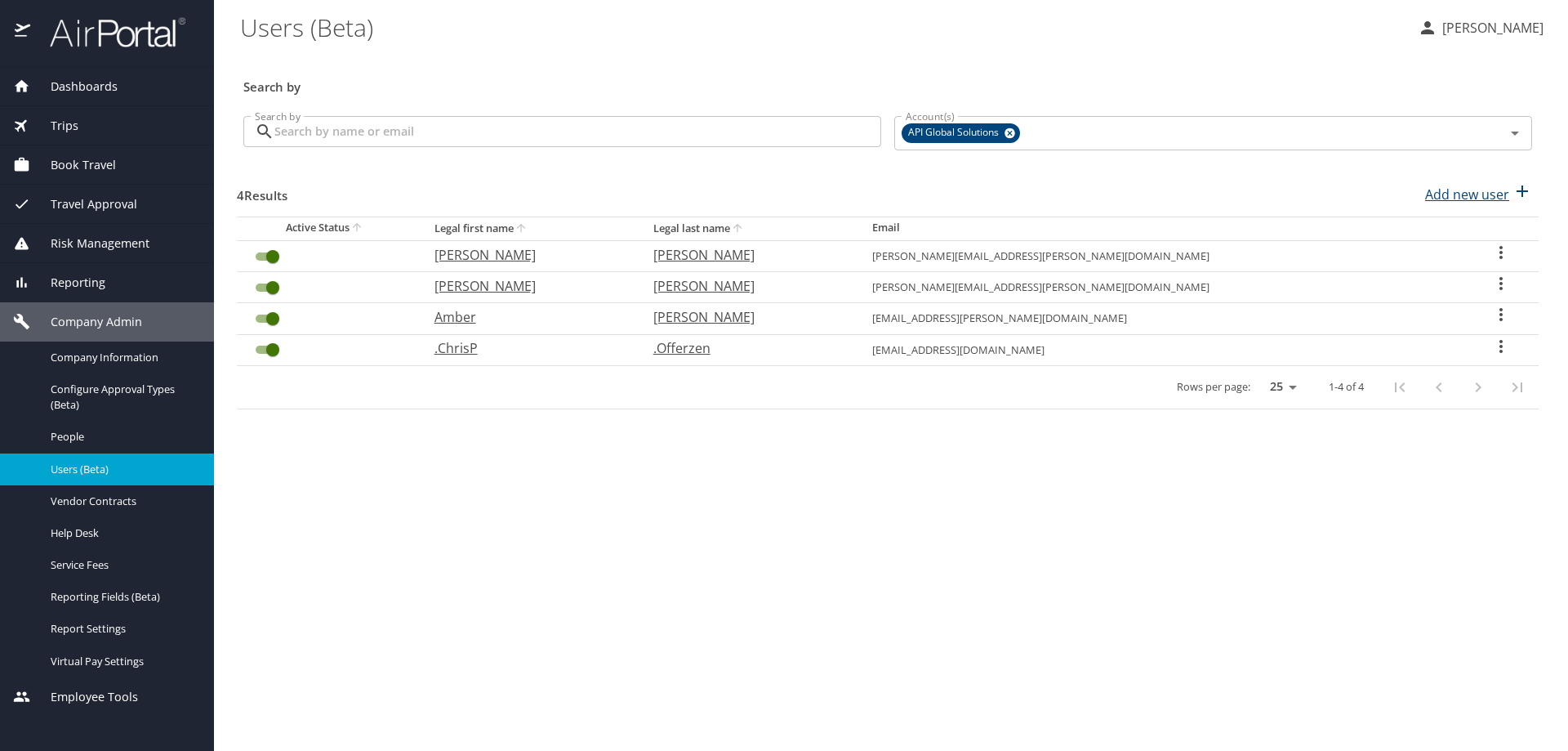
click at [1455, 192] on p "Add new user" at bounding box center [1467, 194] width 84 height 19
select select "US"
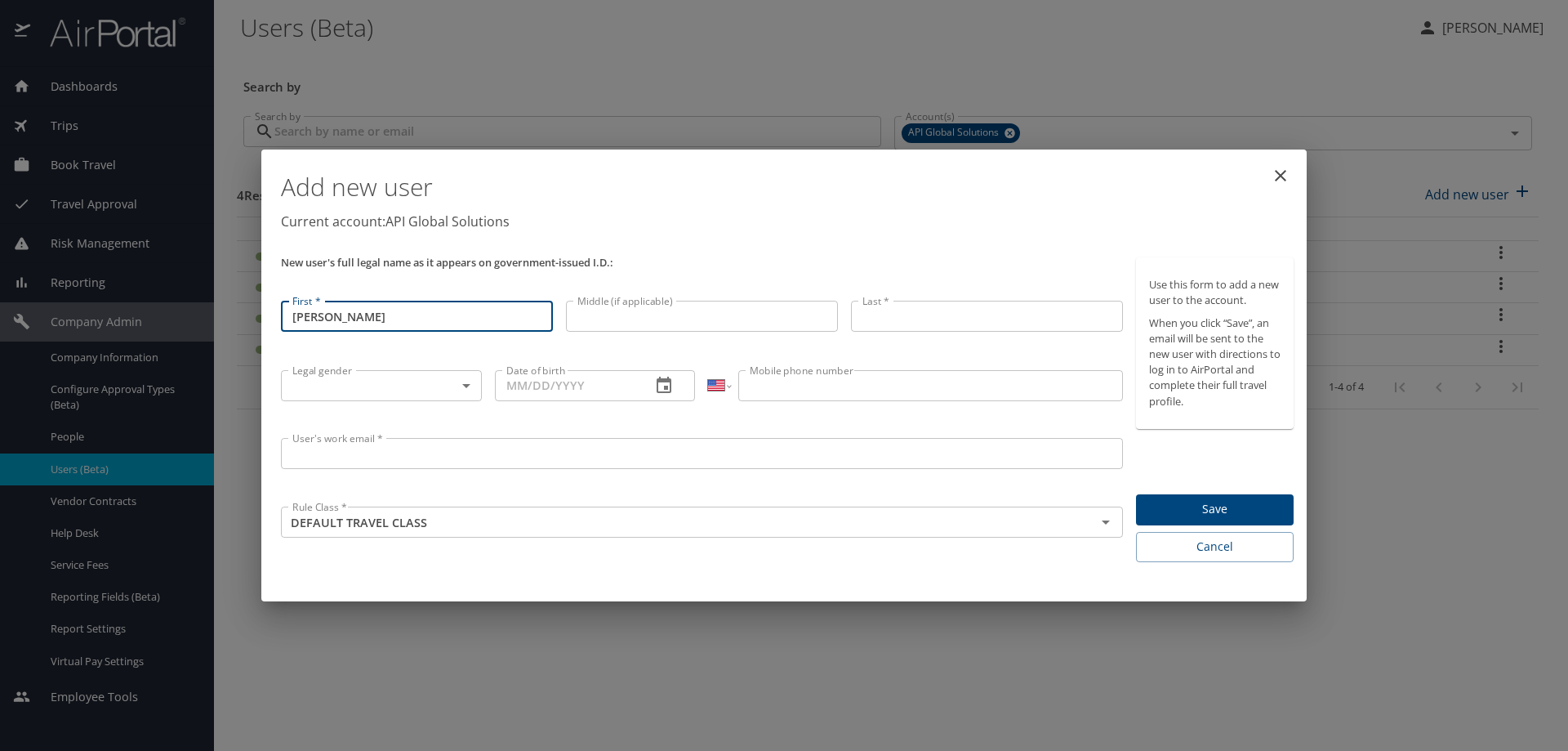
type input "Raymond"
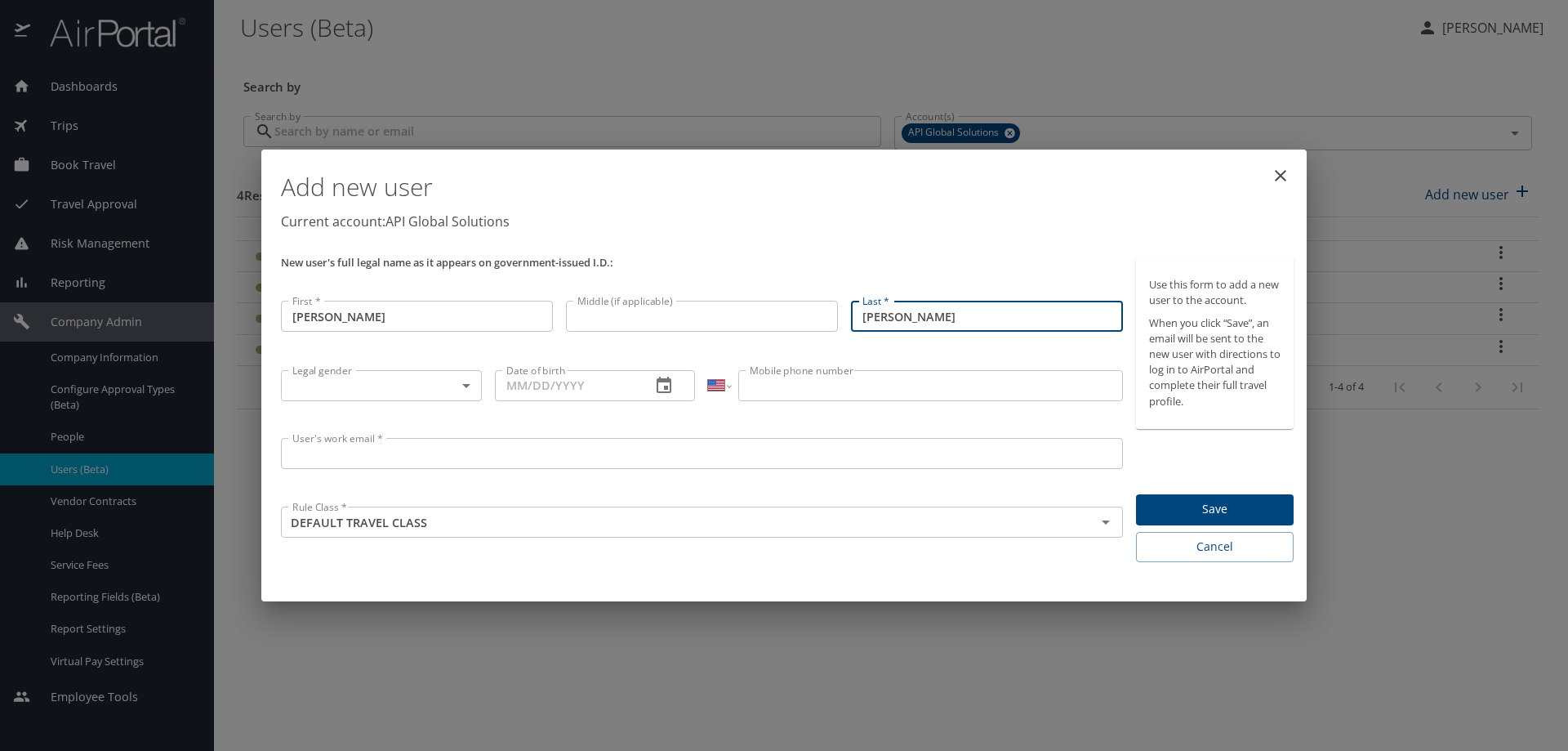
type input "Daponte"
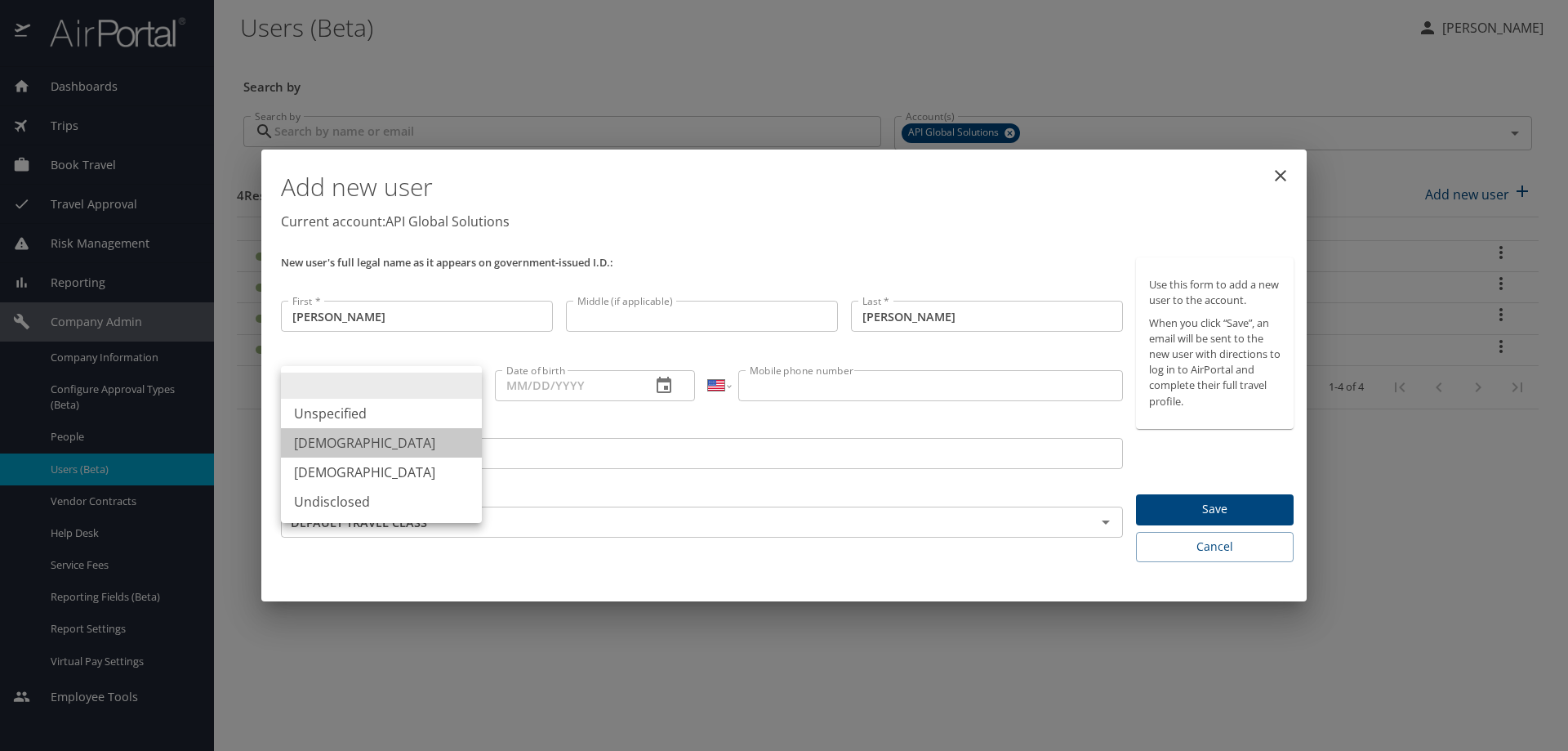
click at [318, 452] on li "Male" at bounding box center [381, 443] width 201 height 29
type input "Male"
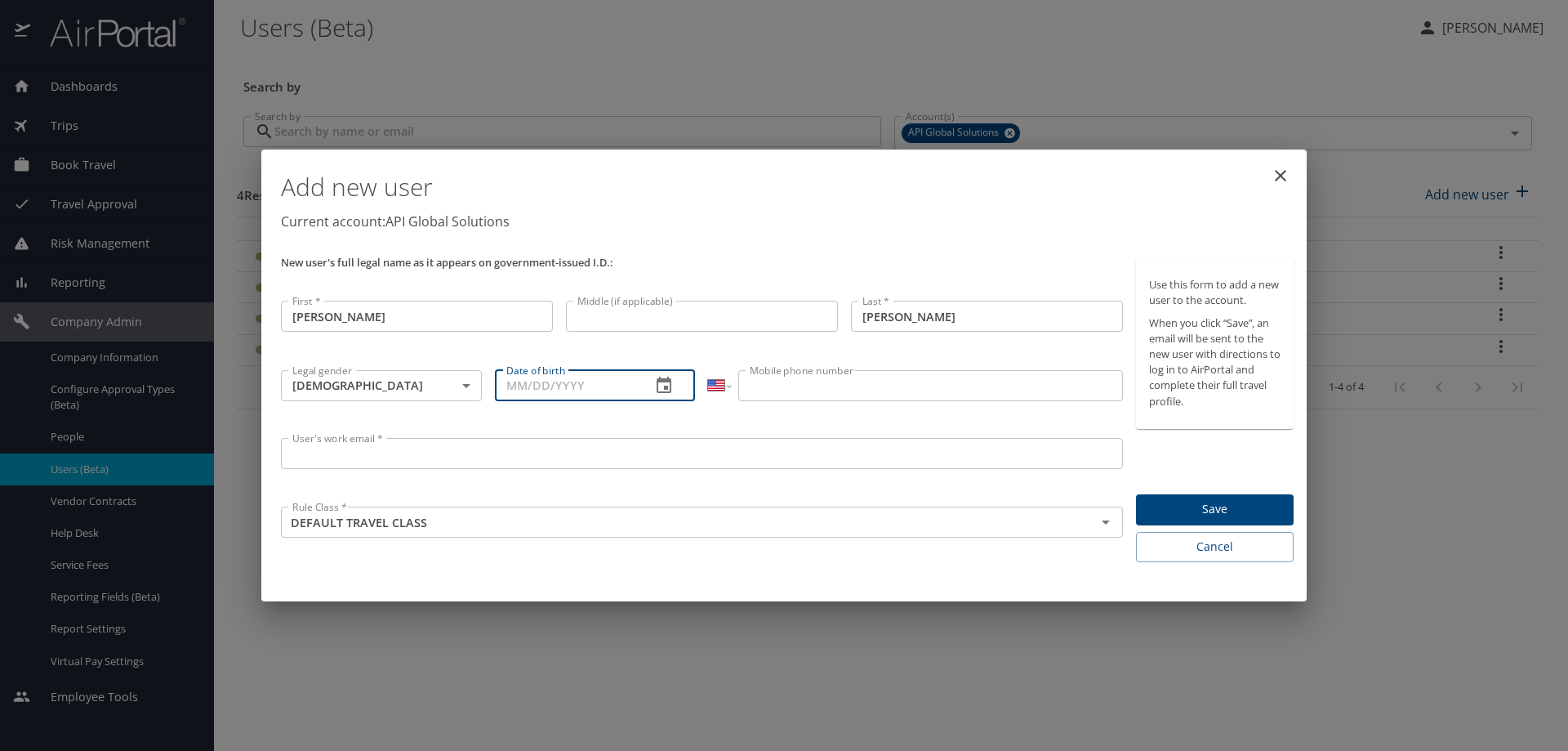
click at [507, 386] on input "Date of birth" at bounding box center [566, 386] width 144 height 31
type input "09/26/1973"
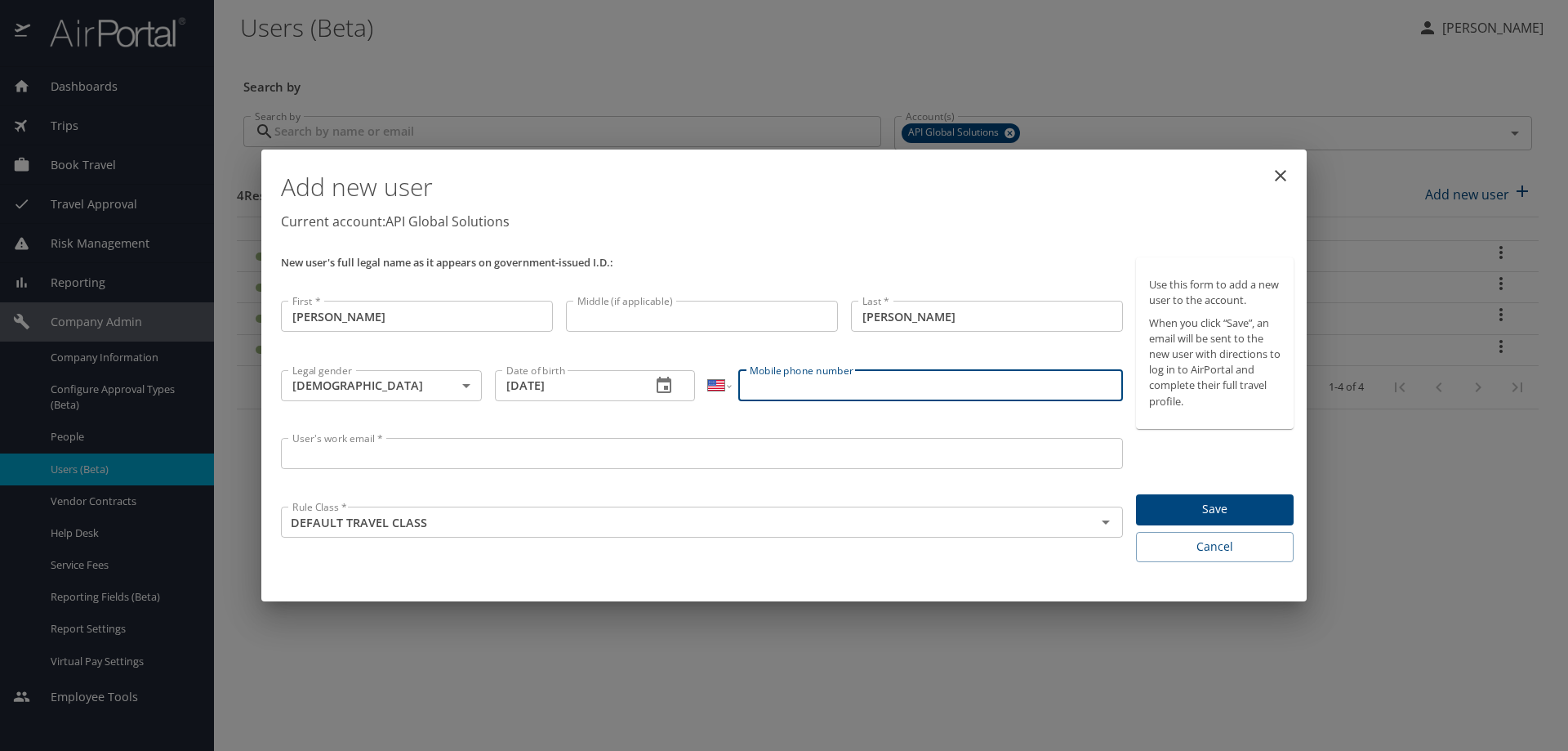
paste input "(516) 492-8940"
type input "(516) 492-8940"
click at [336, 458] on input "User's work email *" at bounding box center [701, 454] width 842 height 31
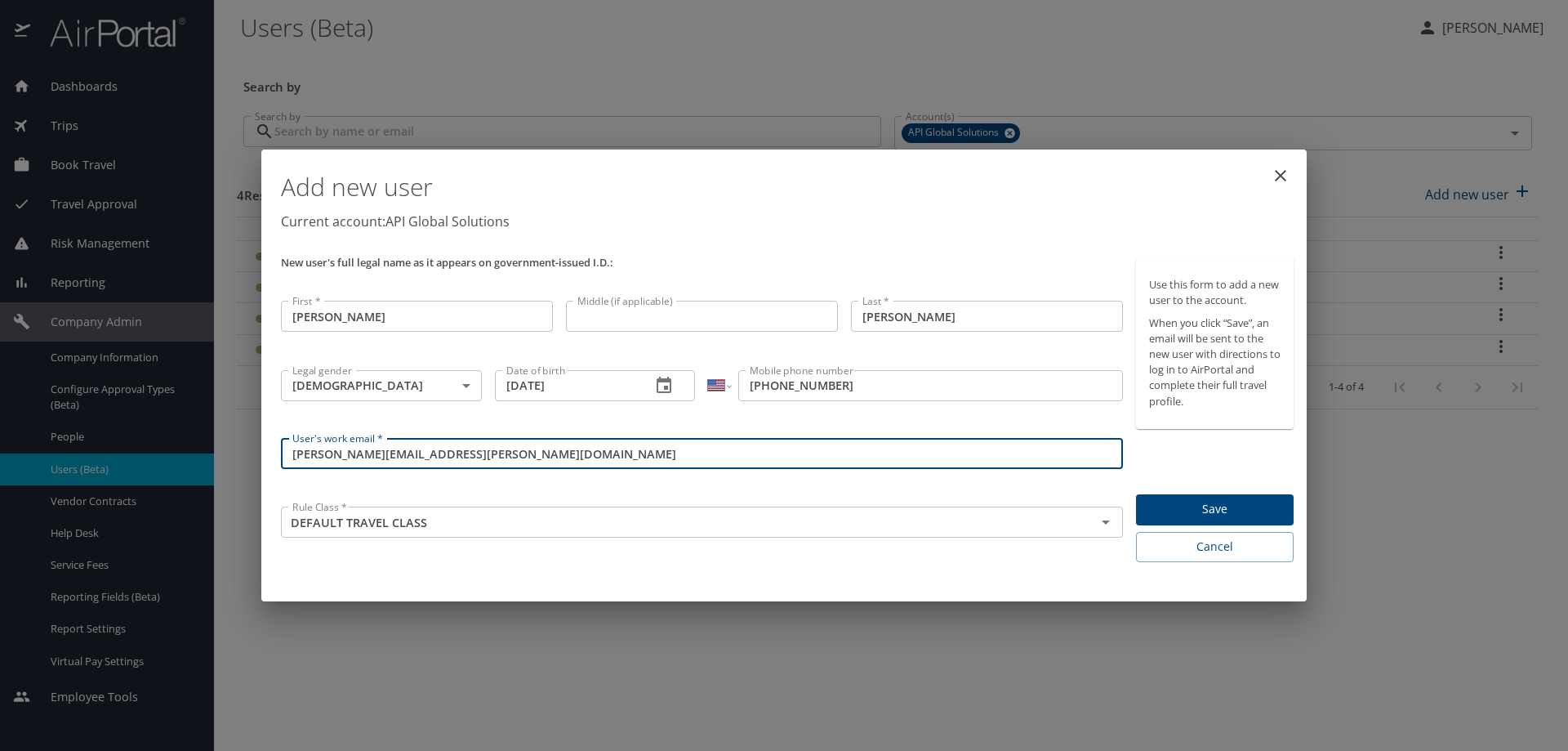
type input "raymond.daponte@apiglobalsolutions.com"
click at [1176, 512] on span "Save" at bounding box center [1215, 510] width 131 height 20
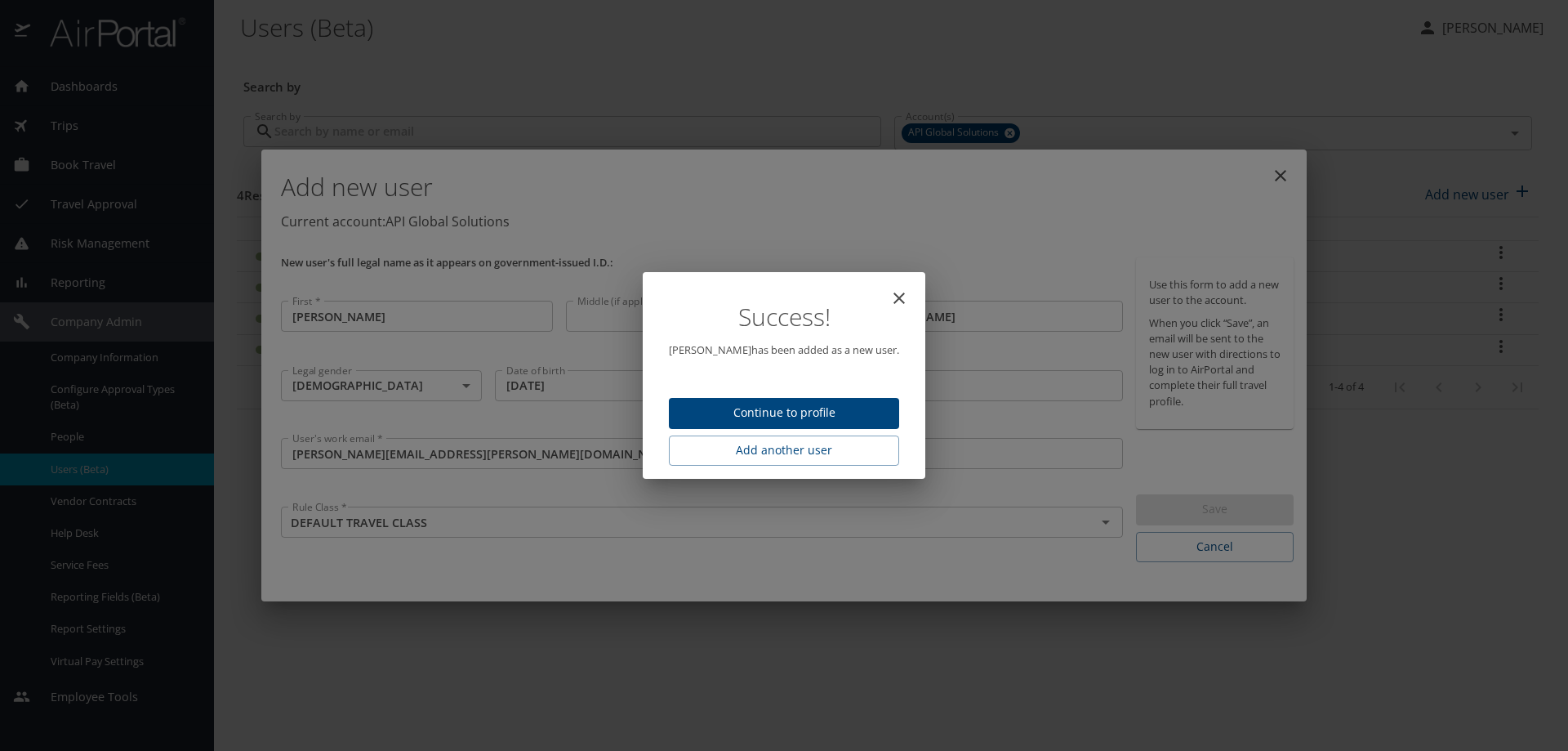
click at [812, 418] on span "Continue to profile" at bounding box center [784, 413] width 204 height 20
select select "US"
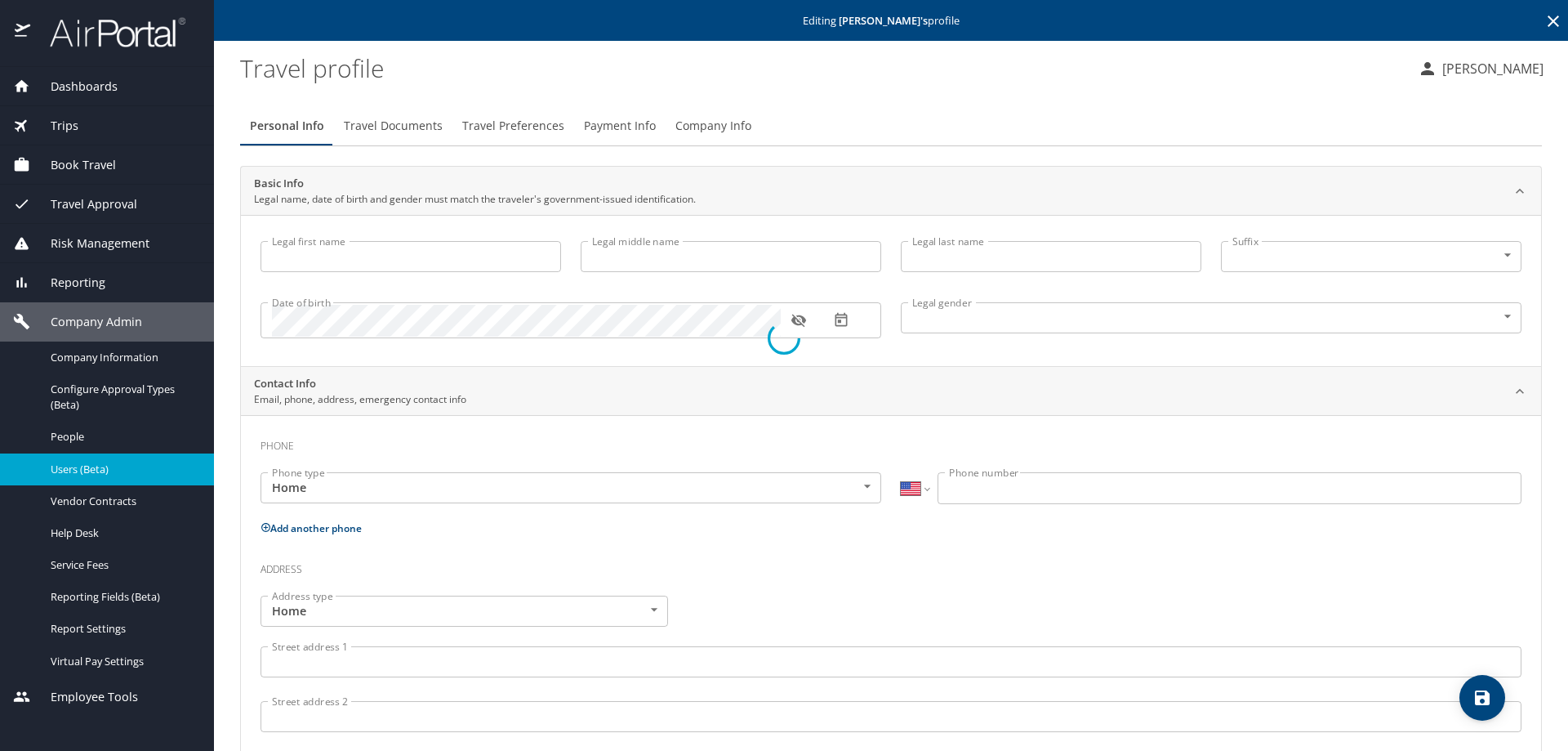
type input "Raymond"
type input "Daponte"
type input "Male"
select select "US"
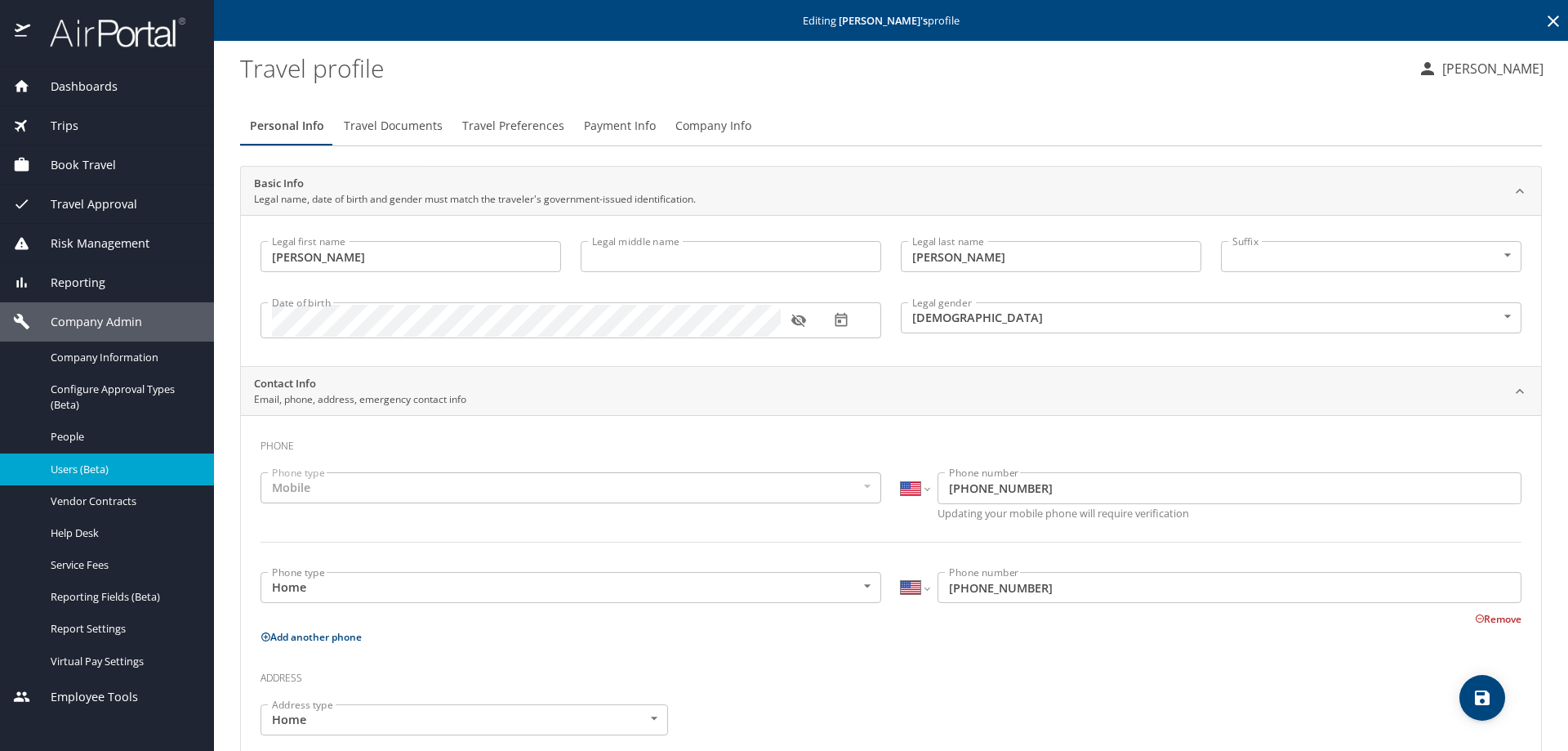
click at [62, 85] on span "Dashboards" at bounding box center [73, 87] width 87 height 18
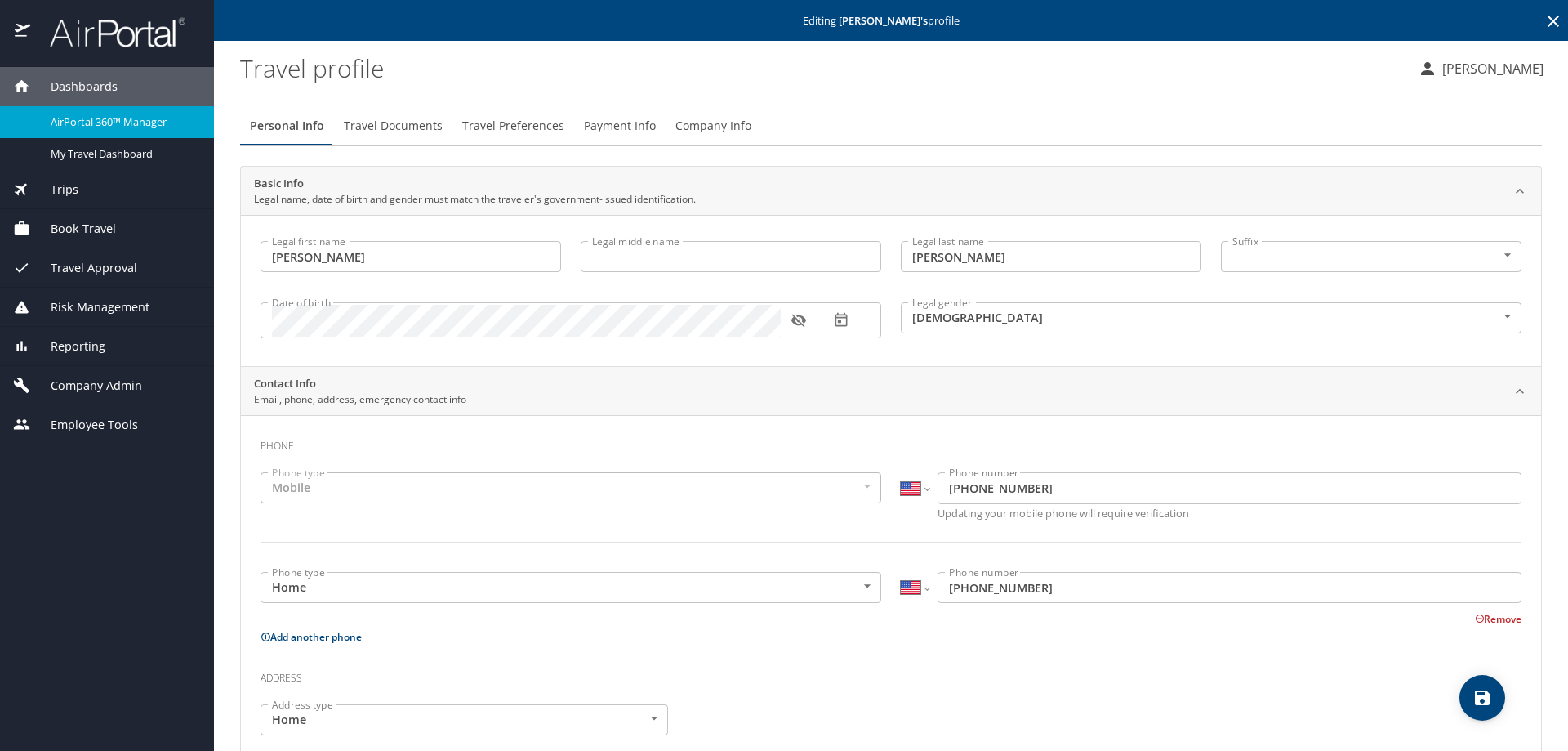
click at [63, 109] on link "AirPortal 360™ Manager" at bounding box center [106, 122] width 214 height 32
